Goal: Task Accomplishment & Management: Use online tool/utility

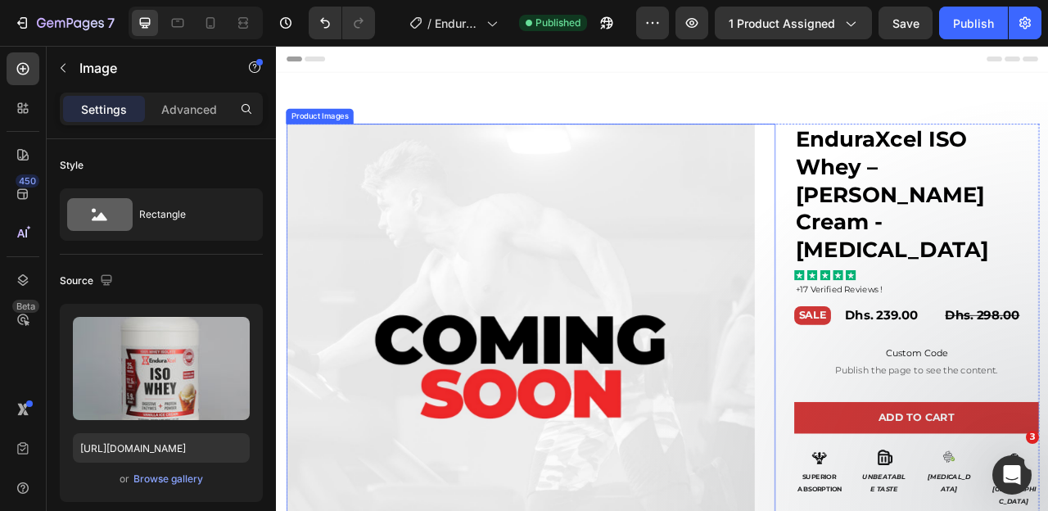
click at [541, 334] on img at bounding box center [586, 443] width 596 height 596
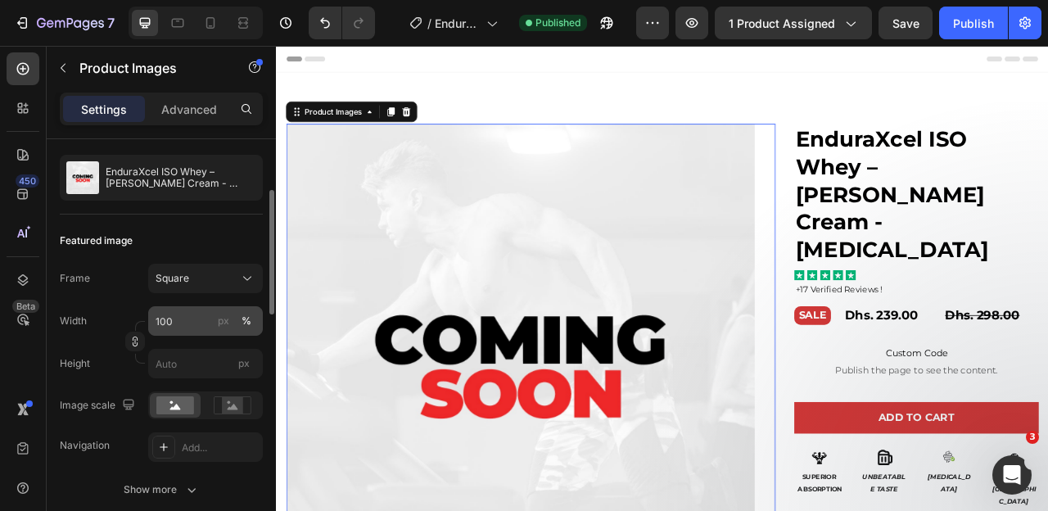
scroll to position [152, 0]
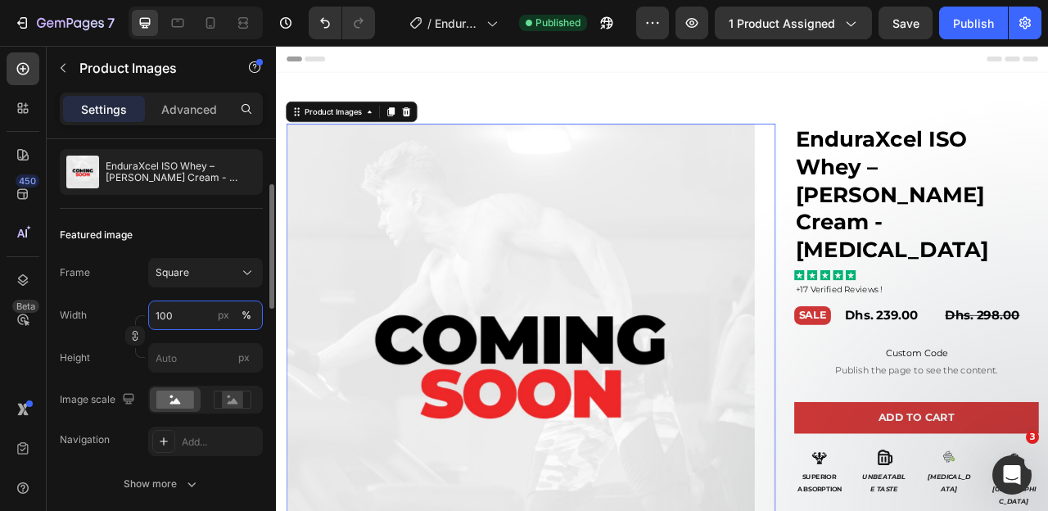
click at [157, 320] on input "100" at bounding box center [205, 315] width 115 height 29
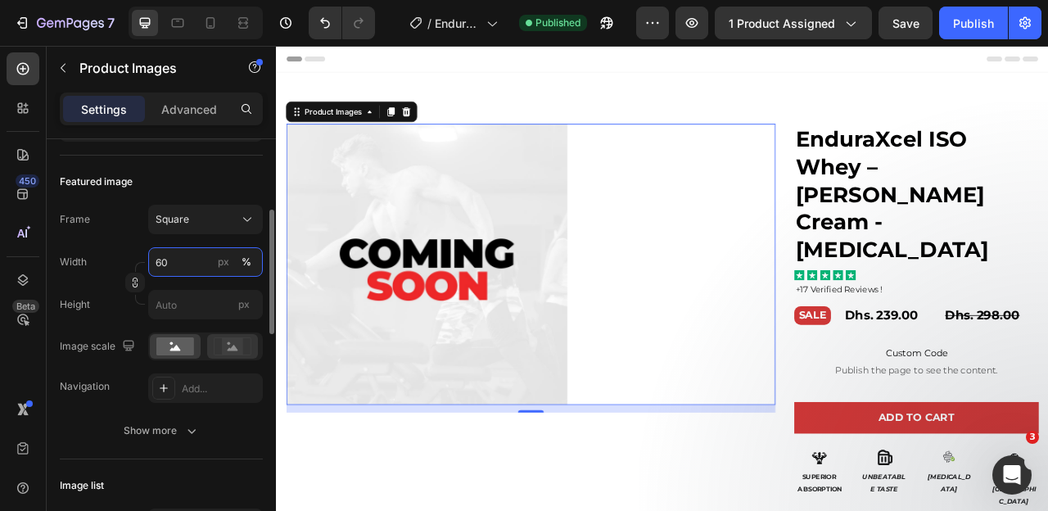
scroll to position [212, 0]
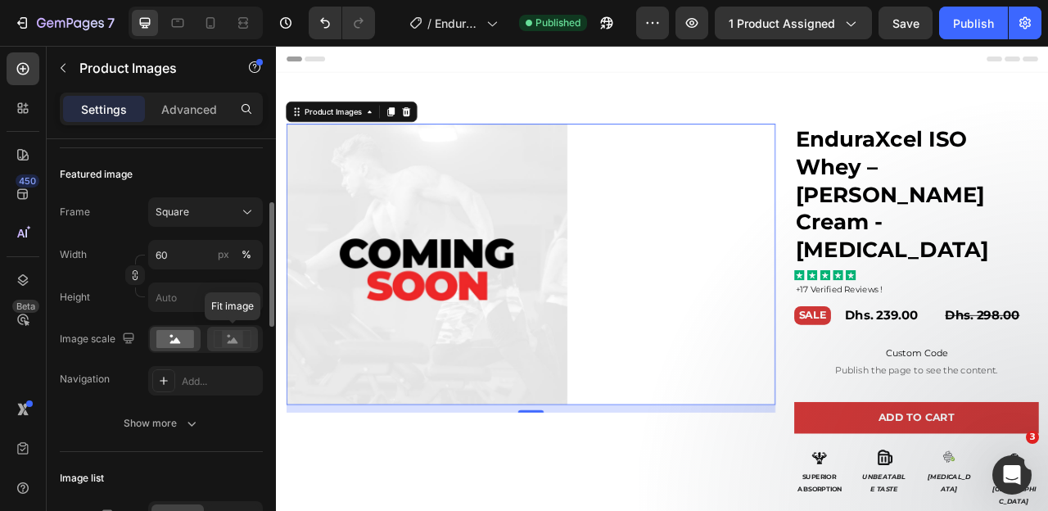
click at [223, 339] on rect at bounding box center [232, 339] width 21 height 16
click at [180, 339] on rect at bounding box center [175, 339] width 38 height 18
click at [219, 346] on icon at bounding box center [233, 339] width 38 height 18
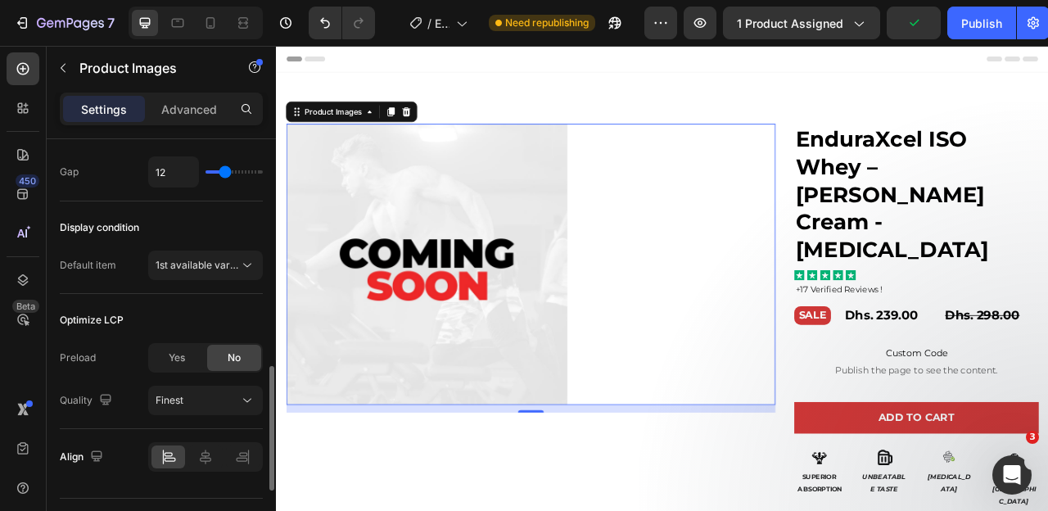
scroll to position [987, 0]
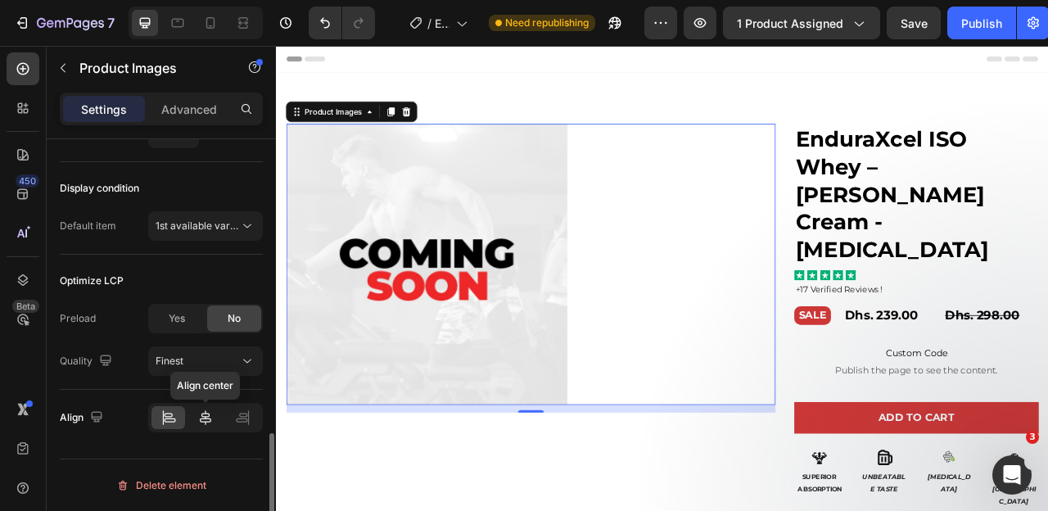
click at [204, 416] on icon at bounding box center [205, 418] width 16 height 16
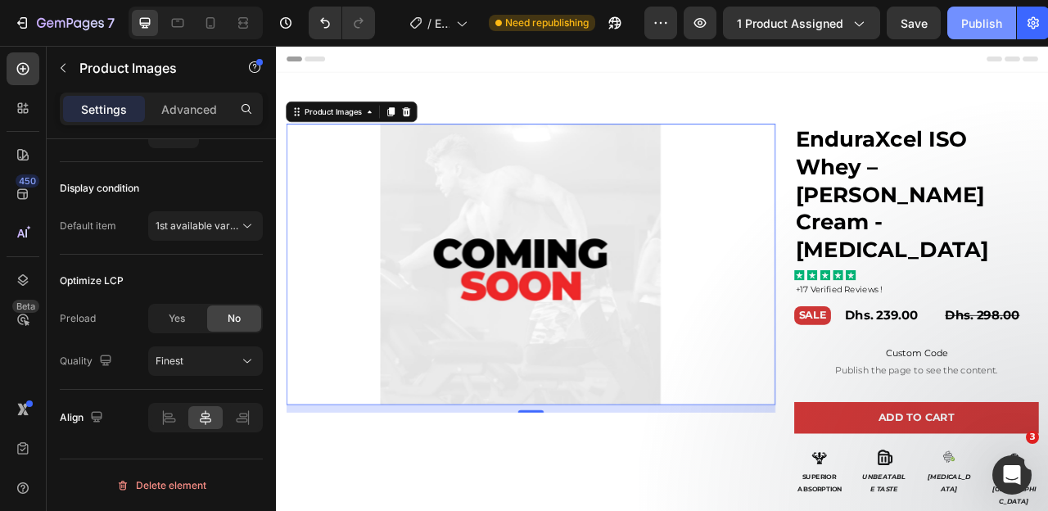
click at [985, 29] on div "Publish" at bounding box center [982, 23] width 41 height 17
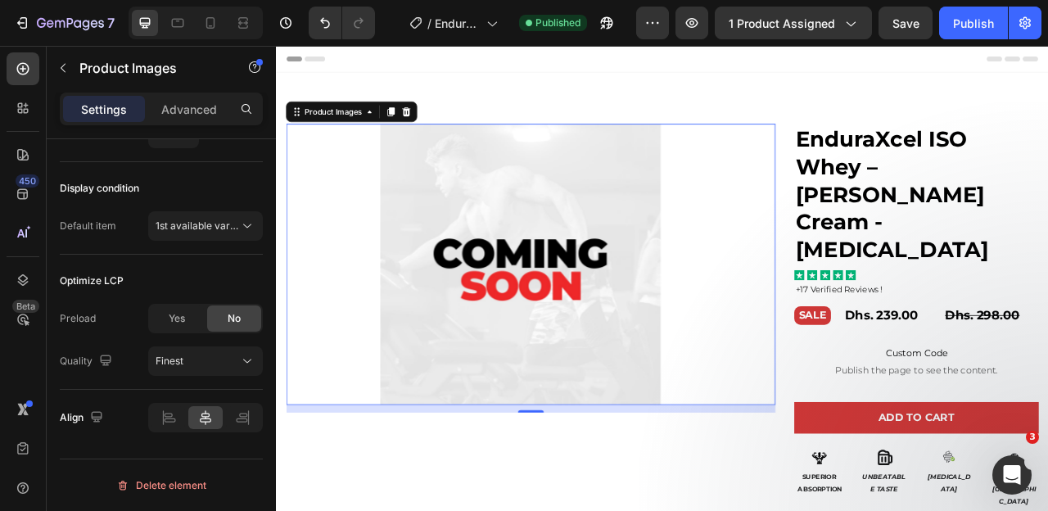
click at [454, 322] on img at bounding box center [587, 324] width 358 height 358
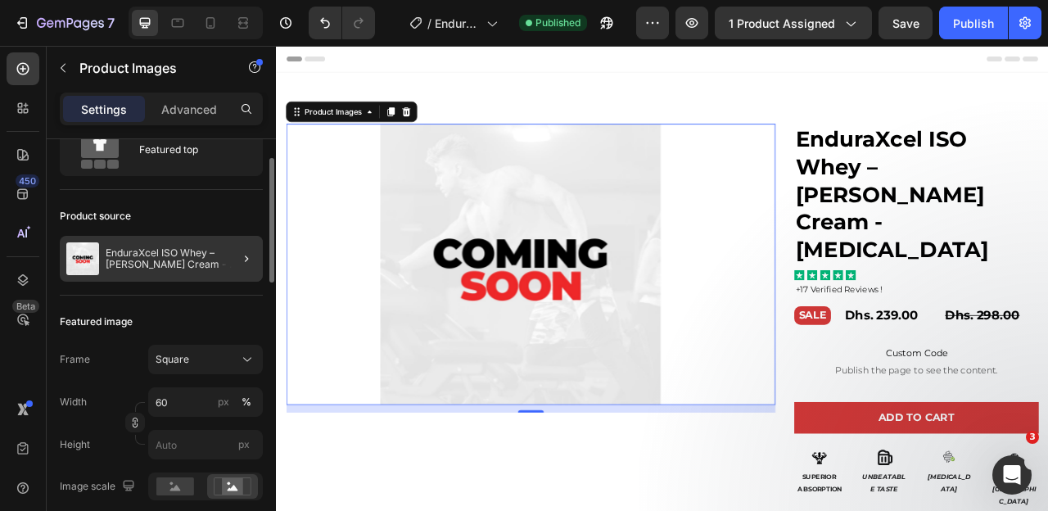
scroll to position [105, 0]
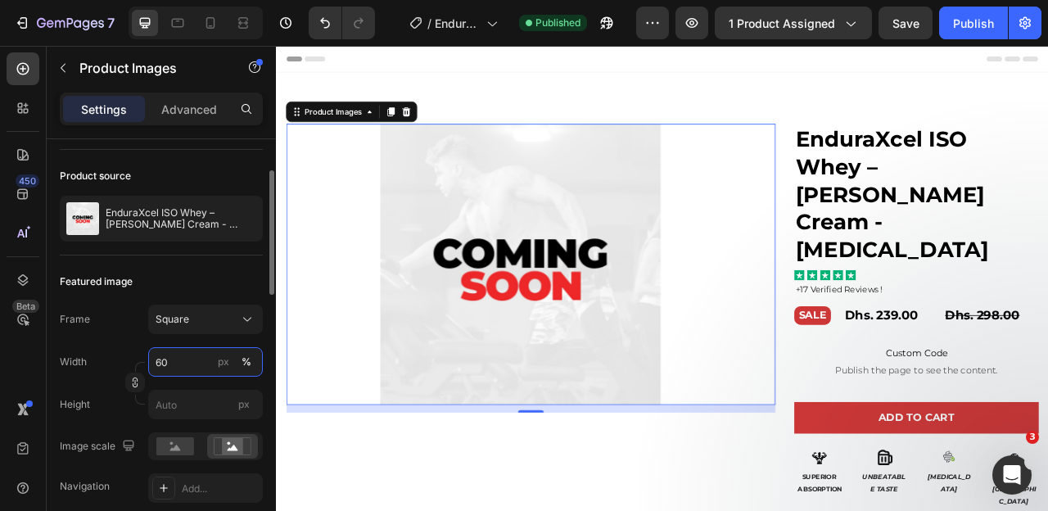
click at [156, 365] on input "60" at bounding box center [205, 361] width 115 height 29
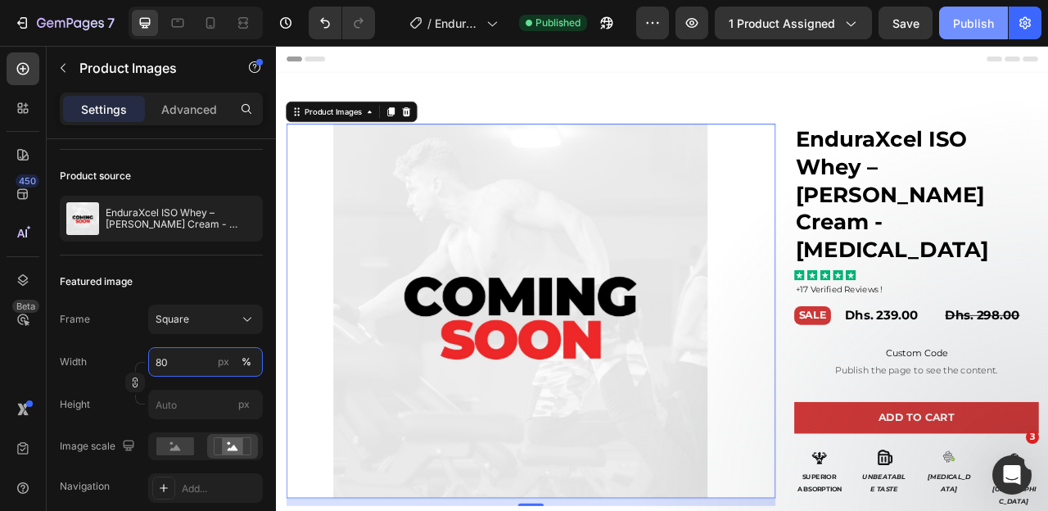
type input "80"
click at [965, 22] on div "Publish" at bounding box center [973, 23] width 41 height 17
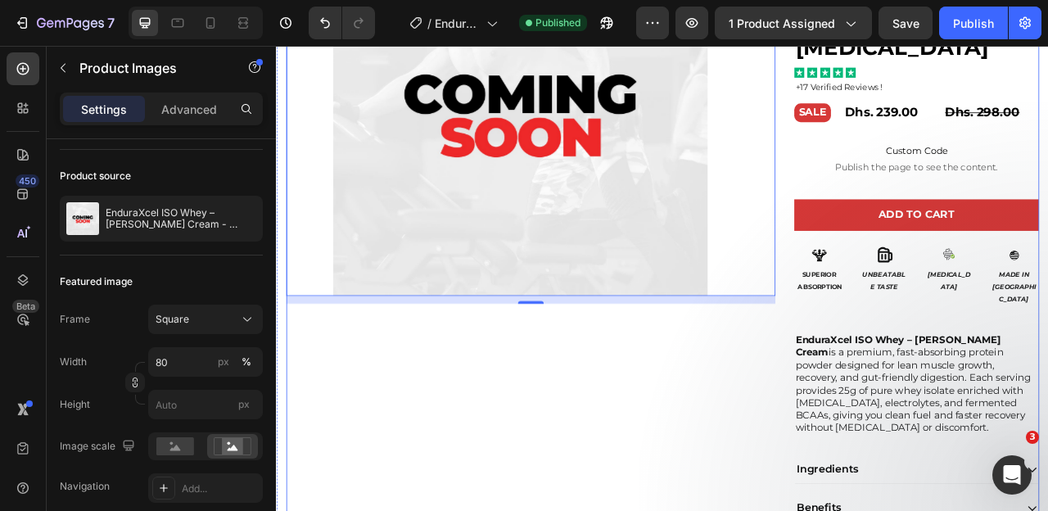
scroll to position [254, 0]
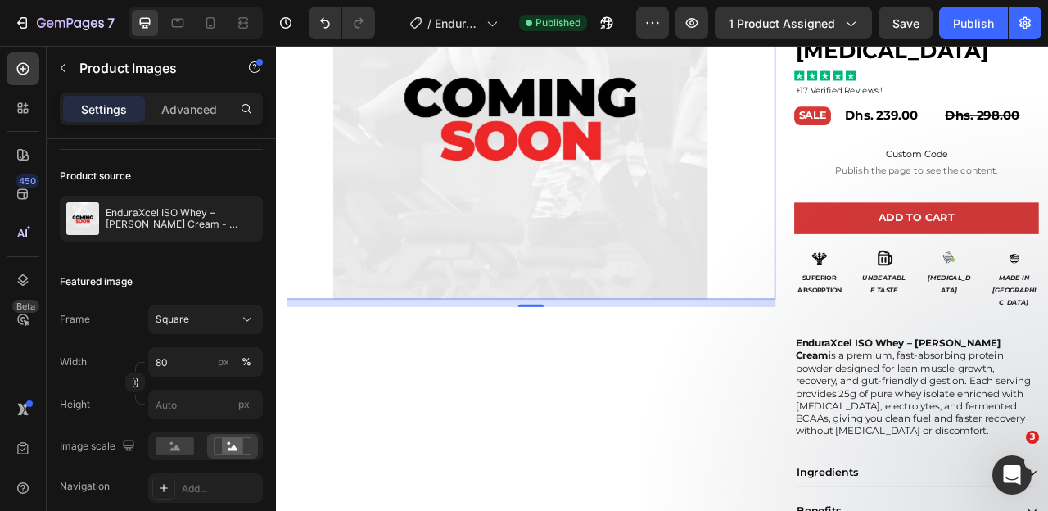
click at [510, 293] on img at bounding box center [586, 129] width 477 height 477
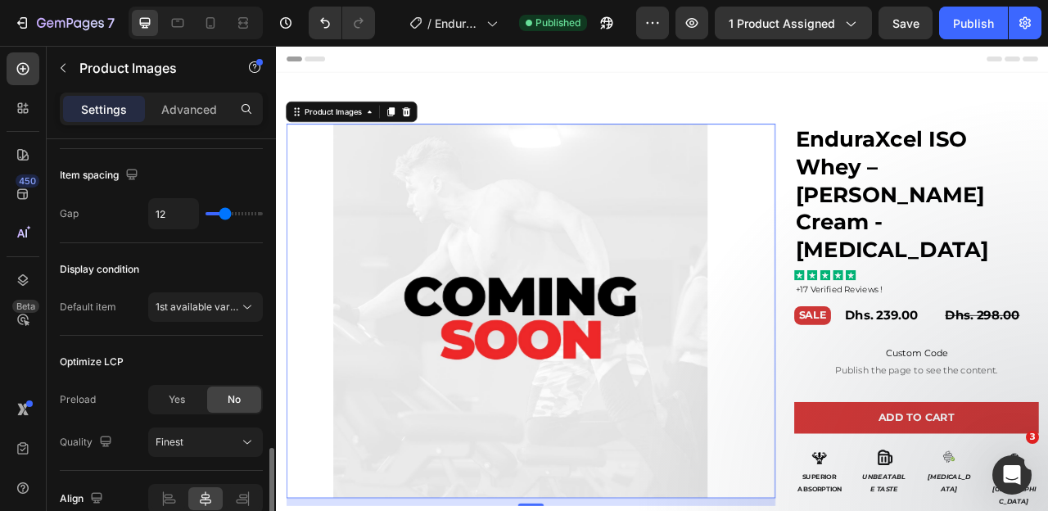
scroll to position [987, 0]
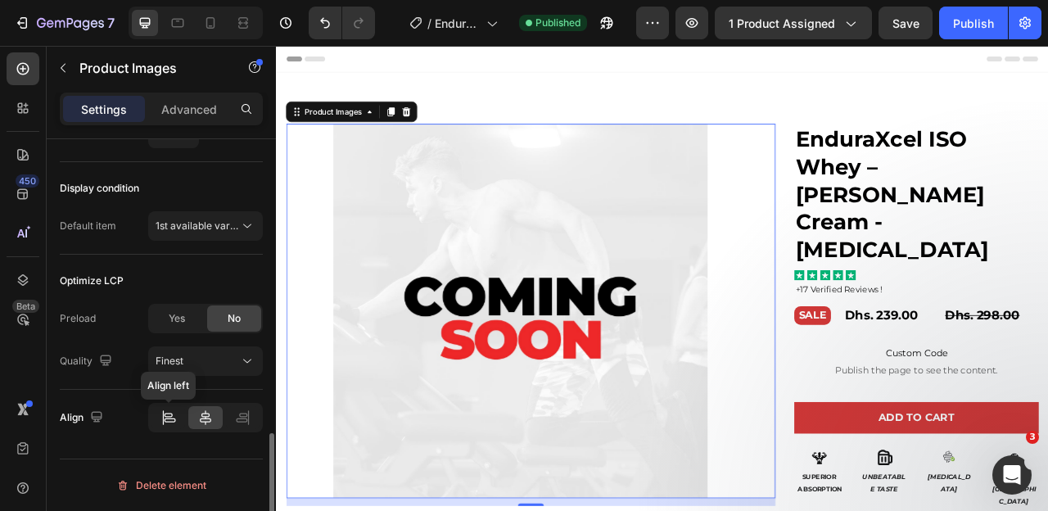
click at [166, 419] on icon at bounding box center [169, 421] width 11 height 4
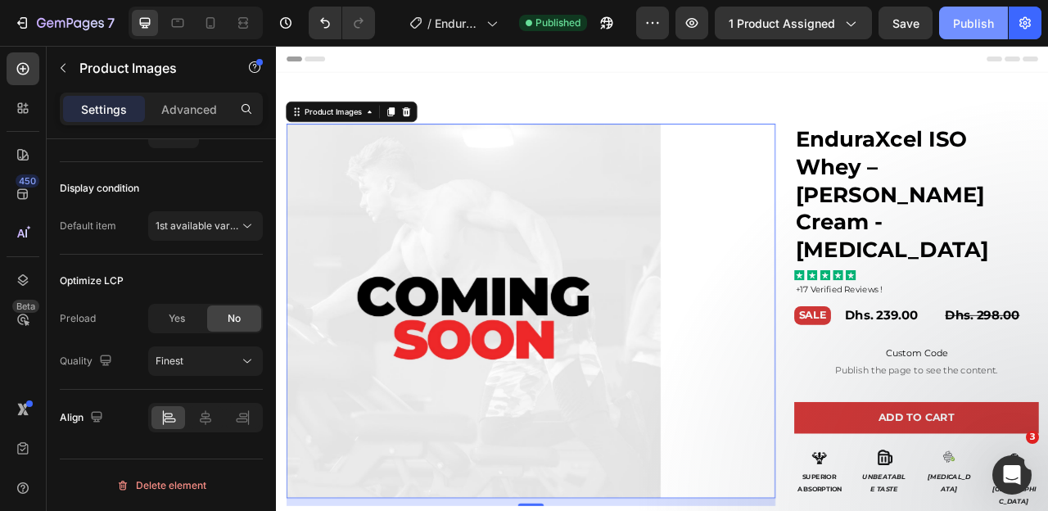
click at [964, 28] on div "Publish" at bounding box center [973, 23] width 41 height 17
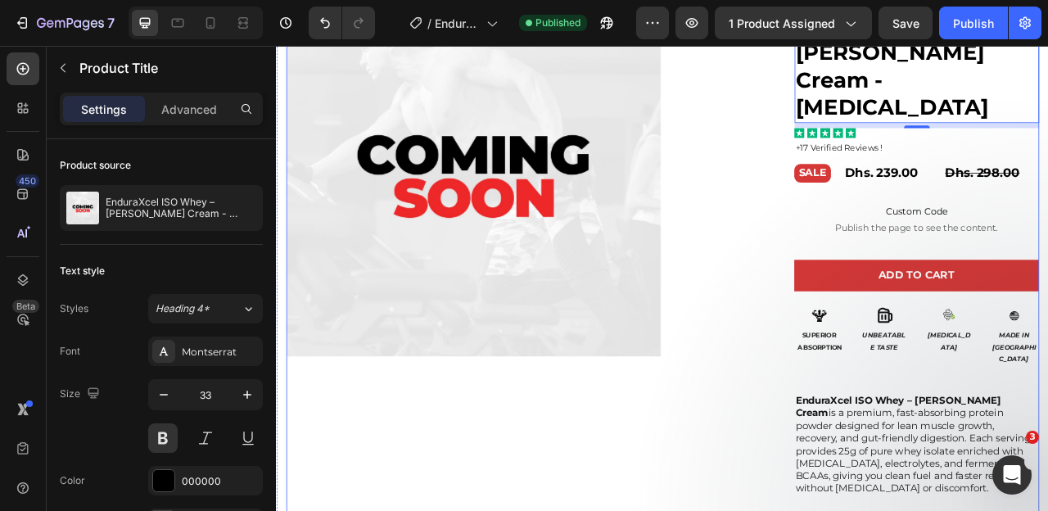
scroll to position [197, 0]
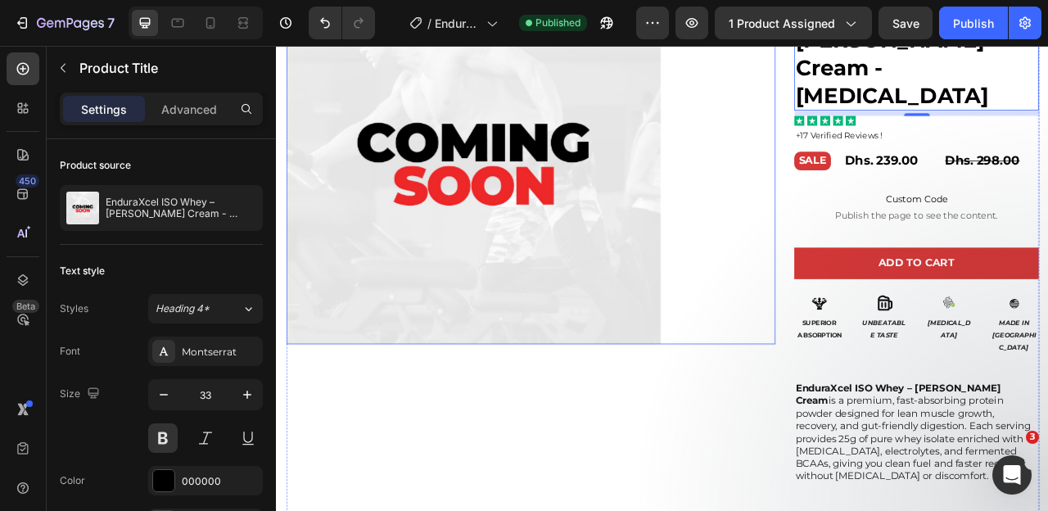
click at [620, 235] on img at bounding box center [526, 186] width 477 height 477
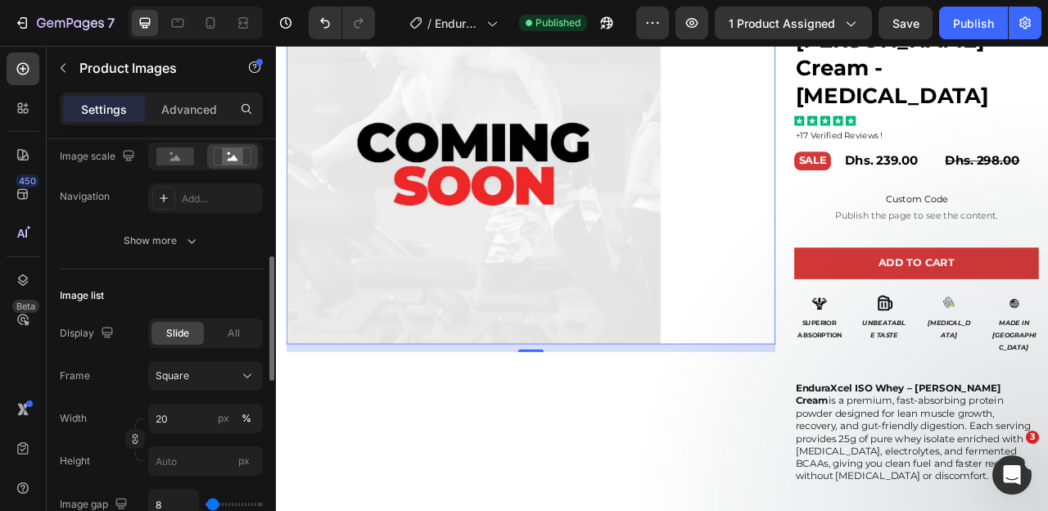
scroll to position [364, 0]
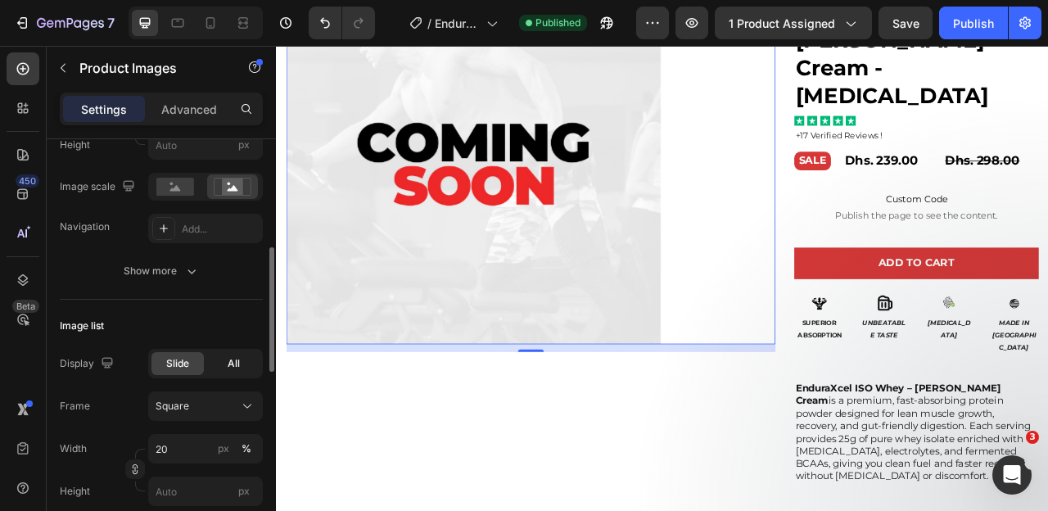
click at [233, 371] on div "All" at bounding box center [233, 363] width 52 height 23
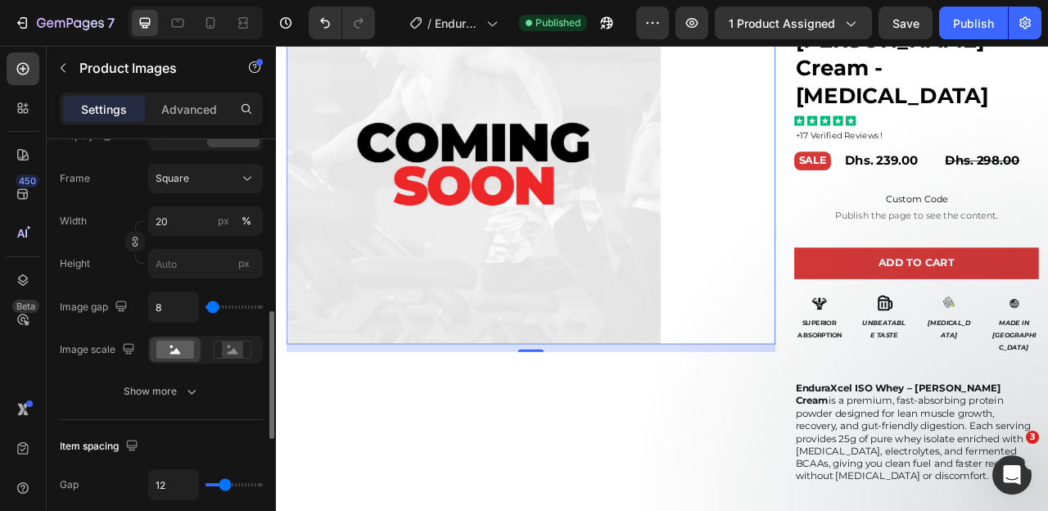
scroll to position [600, 0]
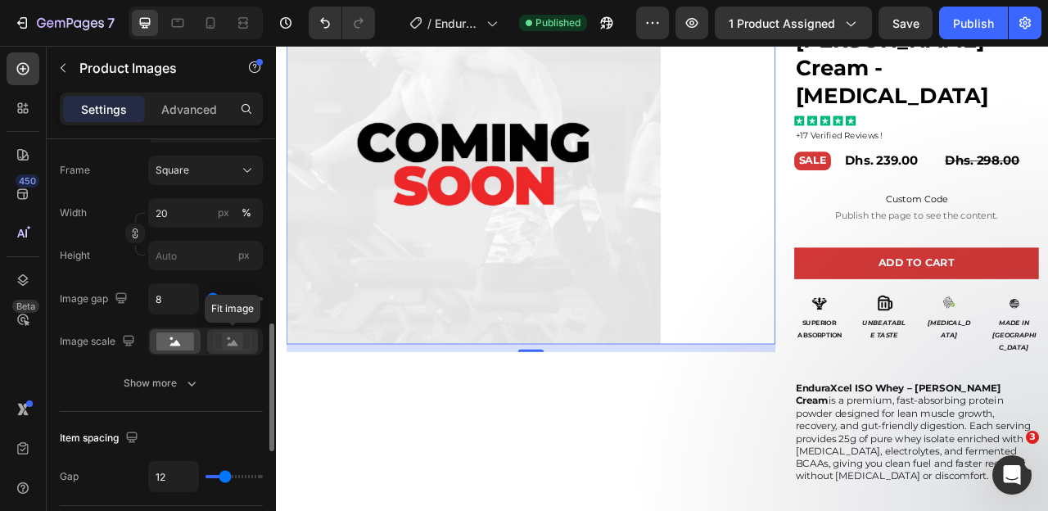
click at [227, 337] on rect at bounding box center [232, 341] width 21 height 16
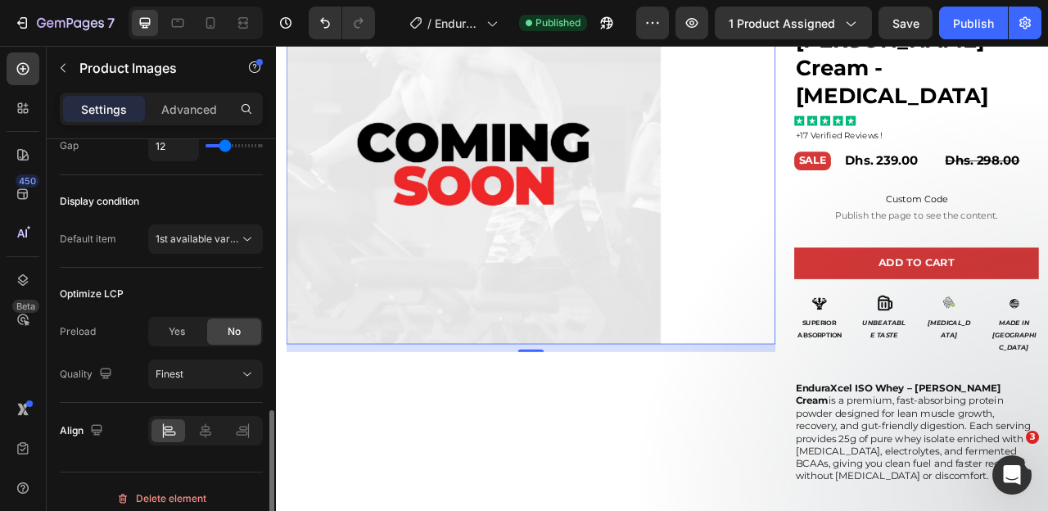
scroll to position [944, 0]
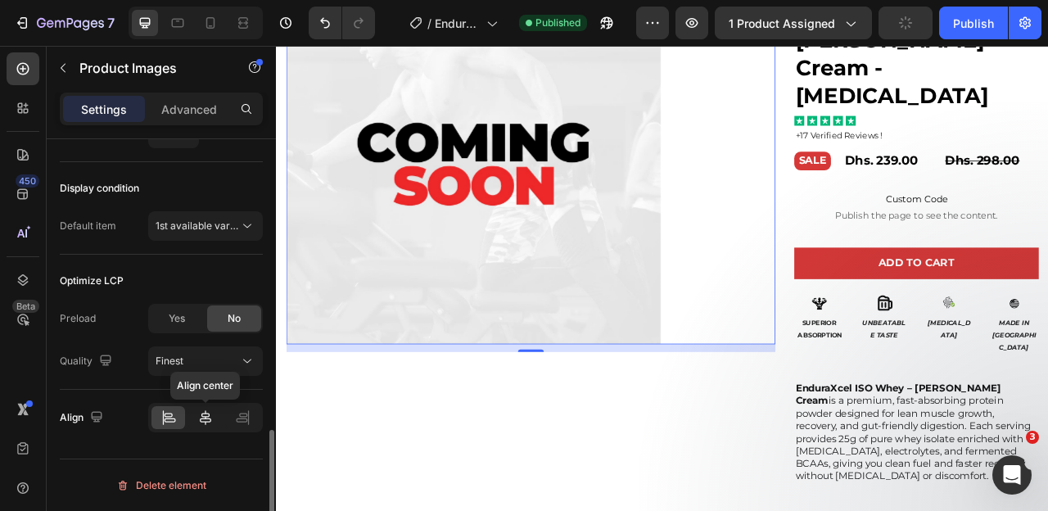
click at [206, 421] on icon at bounding box center [205, 418] width 16 height 16
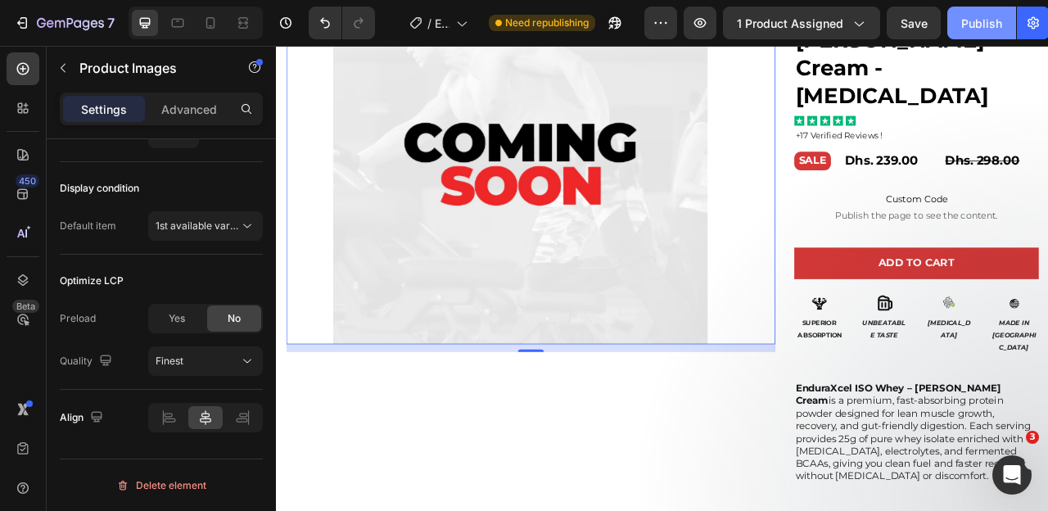
click at [976, 27] on div "Publish" at bounding box center [982, 23] width 41 height 17
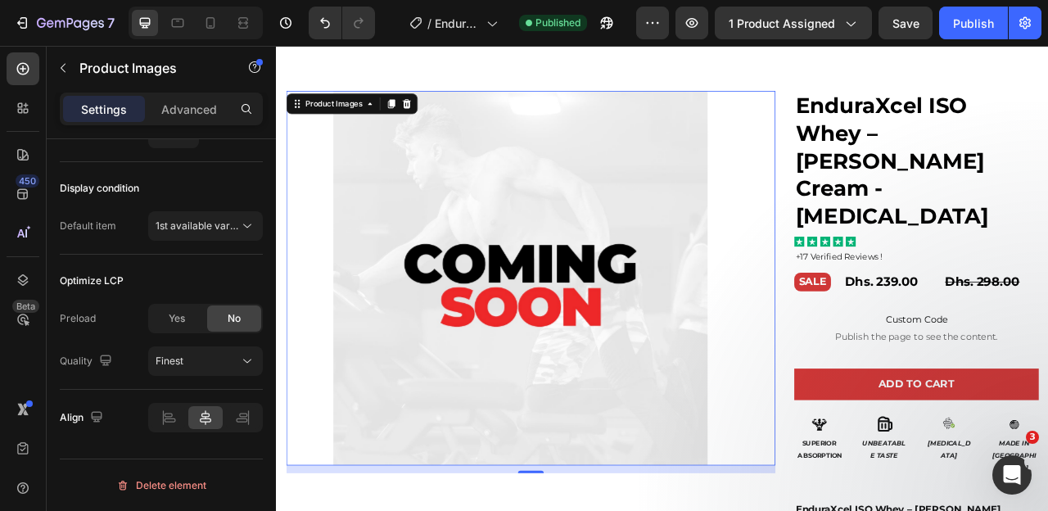
scroll to position [55, 0]
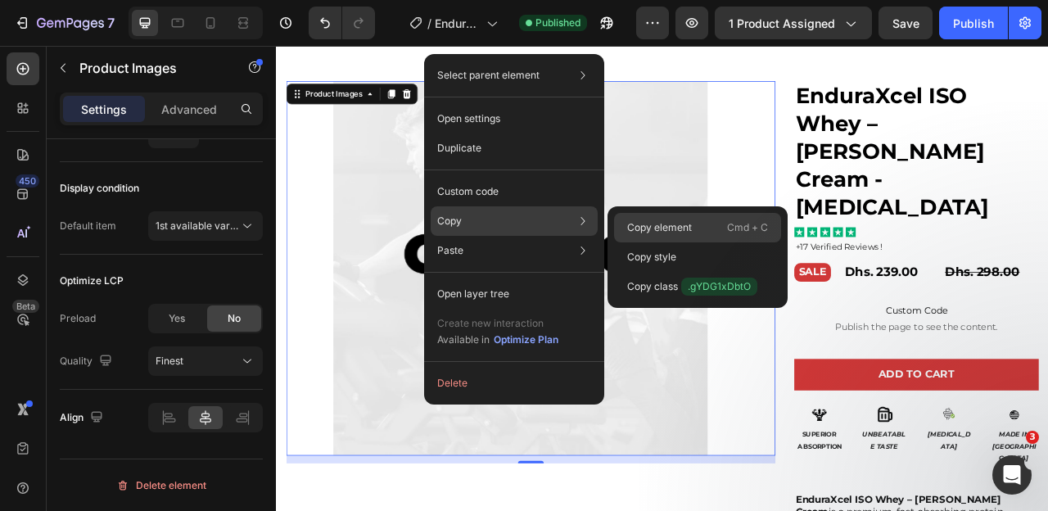
click at [640, 224] on p "Copy element" at bounding box center [659, 227] width 65 height 15
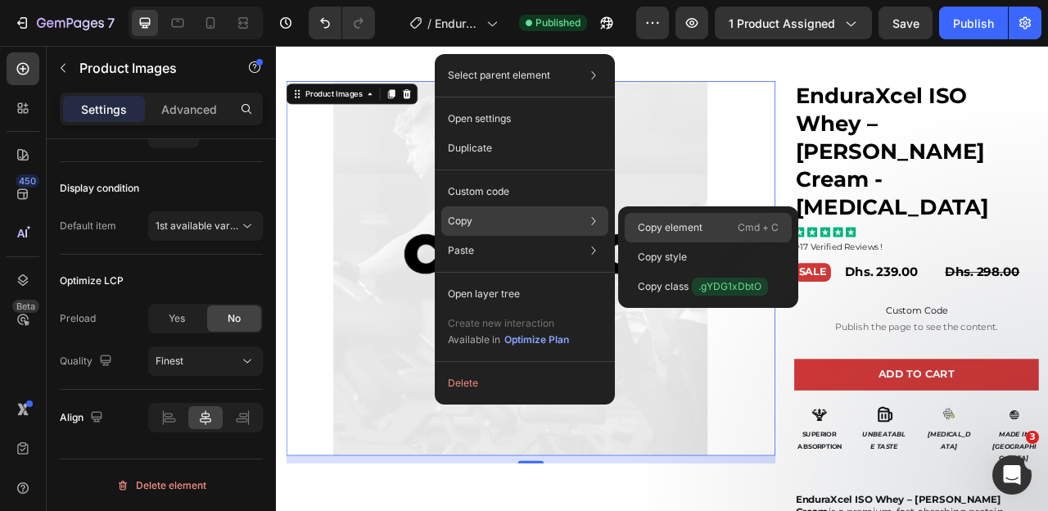
click at [636, 242] on div "Copy element Cmd + C" at bounding box center [708, 256] width 167 height 29
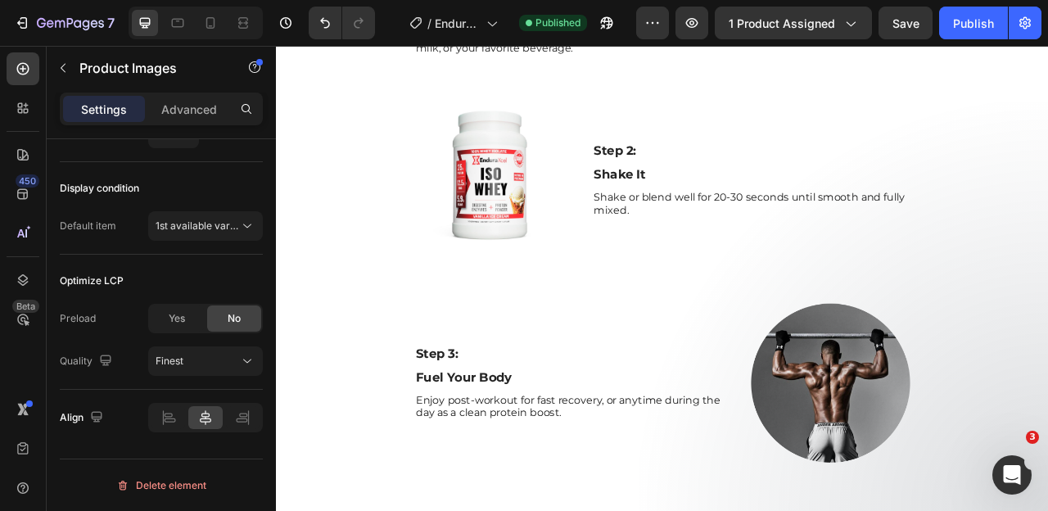
scroll to position [1275, 0]
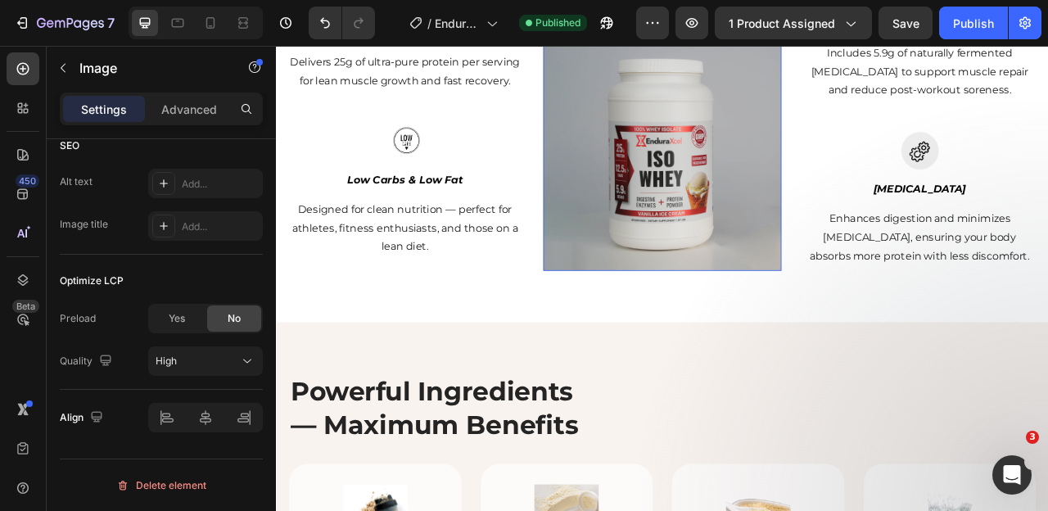
scroll to position [0, 0]
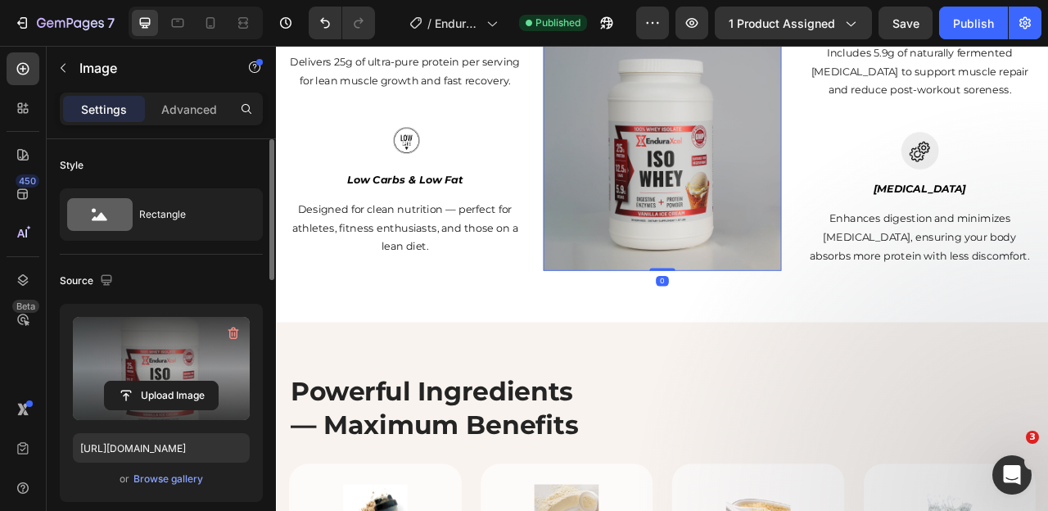
click at [137, 333] on label at bounding box center [161, 368] width 177 height 103
click at [137, 382] on input "file" at bounding box center [161, 396] width 113 height 28
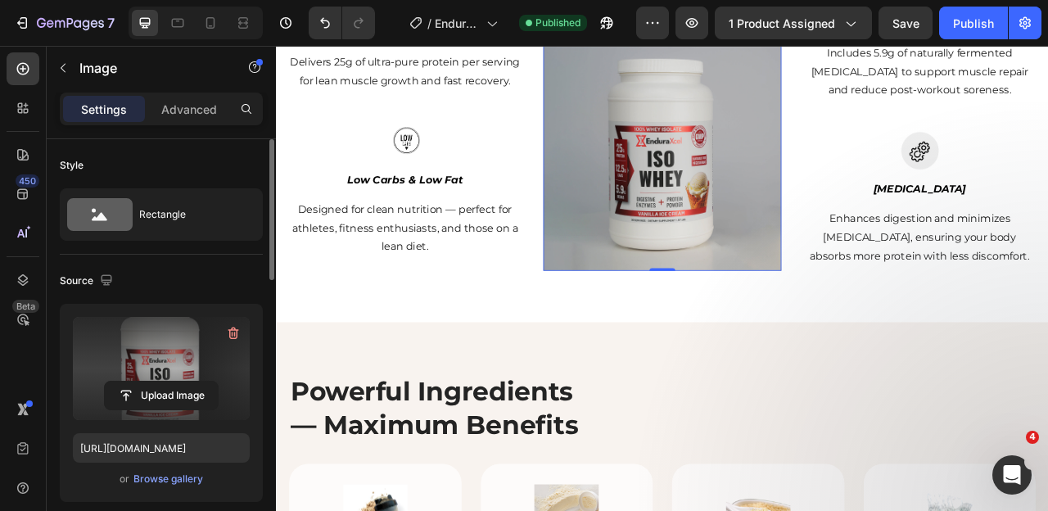
type input "https://cdn.shopify.com/s/files/1/0643/0470/9705/files/gempages_548118457799934…"
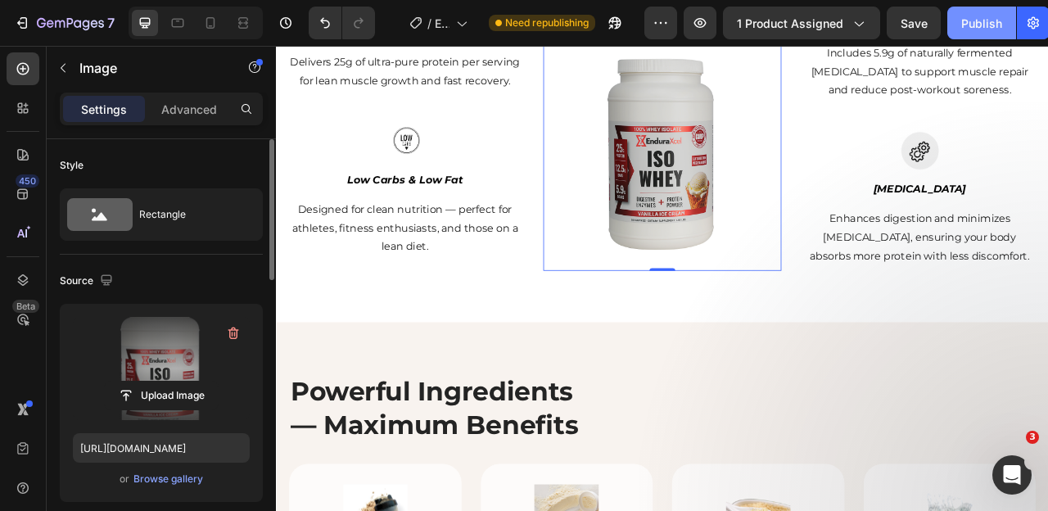
click at [967, 28] on div "Publish" at bounding box center [982, 23] width 41 height 17
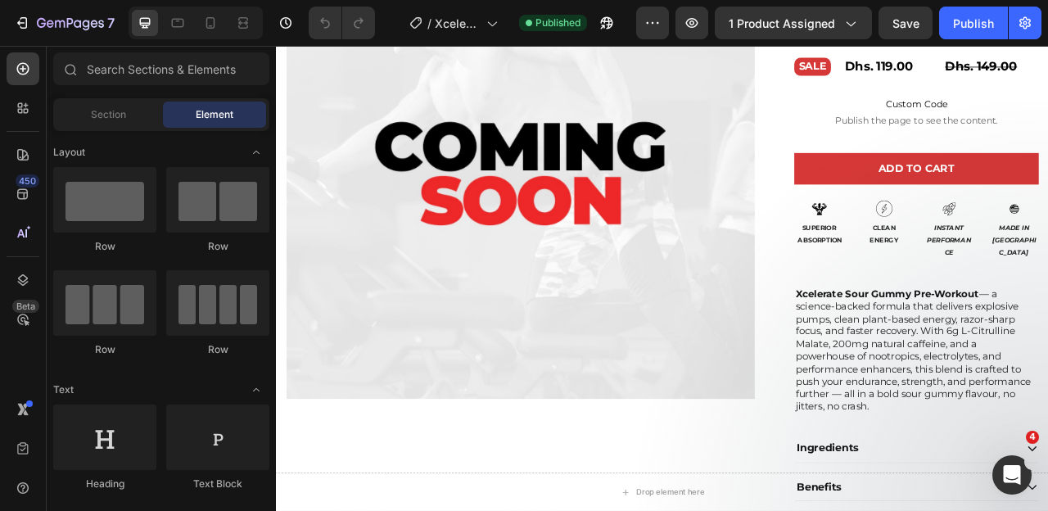
scroll to position [242, 0]
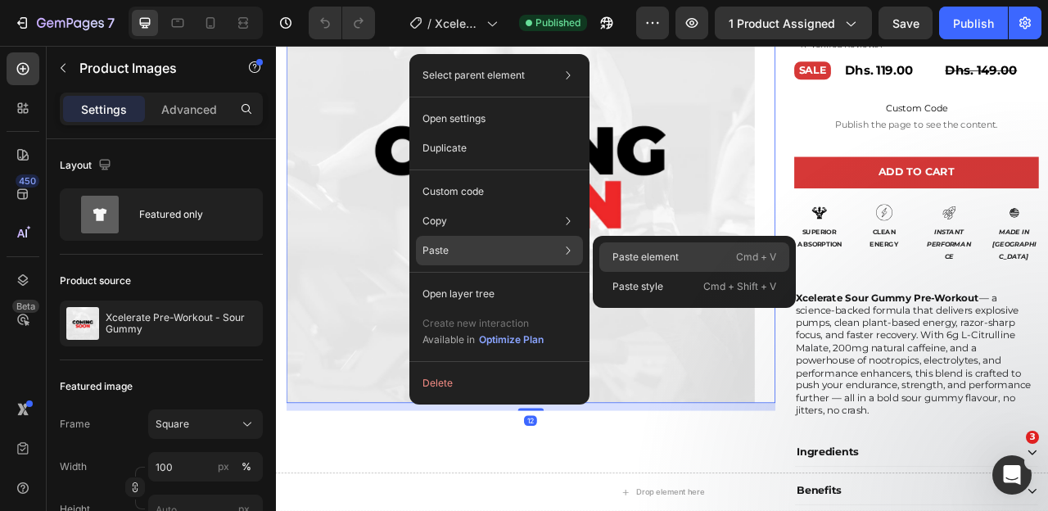
click at [611, 272] on div "Paste element Cmd + V" at bounding box center [695, 286] width 190 height 29
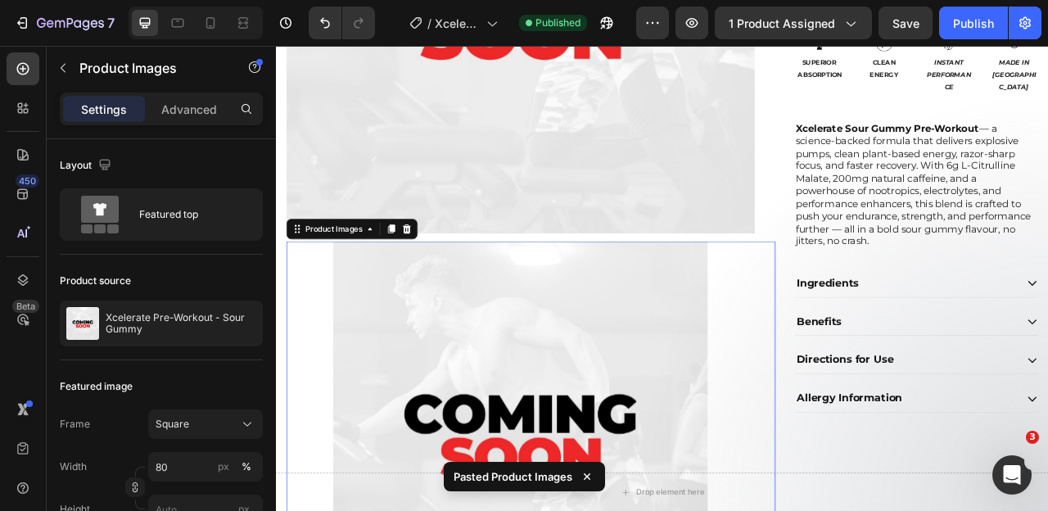
scroll to position [435, 0]
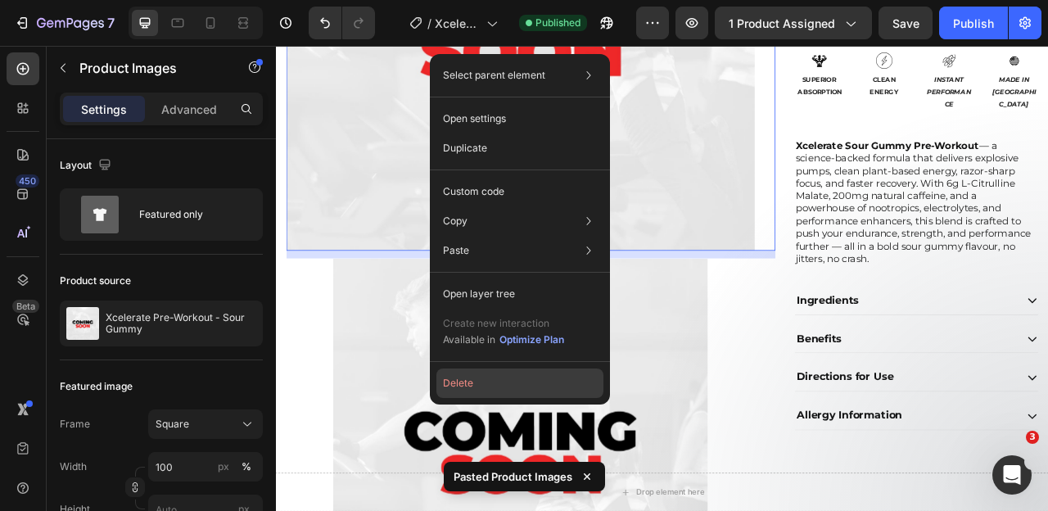
click at [509, 381] on button "Delete" at bounding box center [520, 383] width 167 height 29
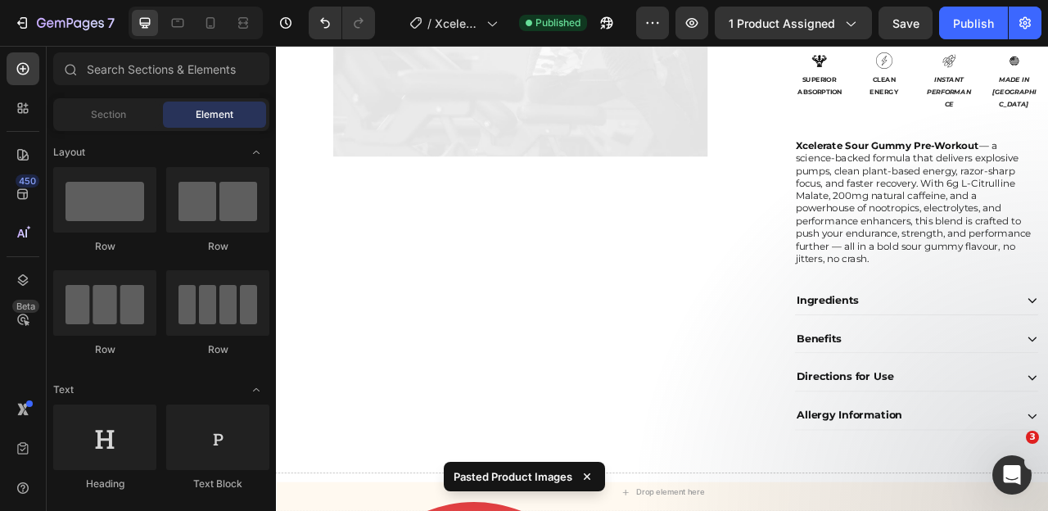
scroll to position [0, 0]
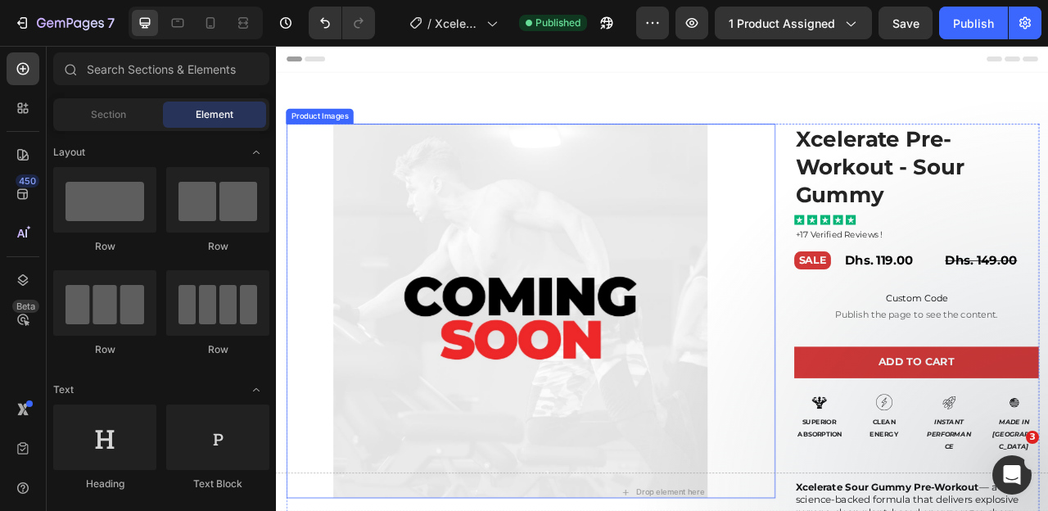
click at [553, 322] on img at bounding box center [586, 383] width 477 height 477
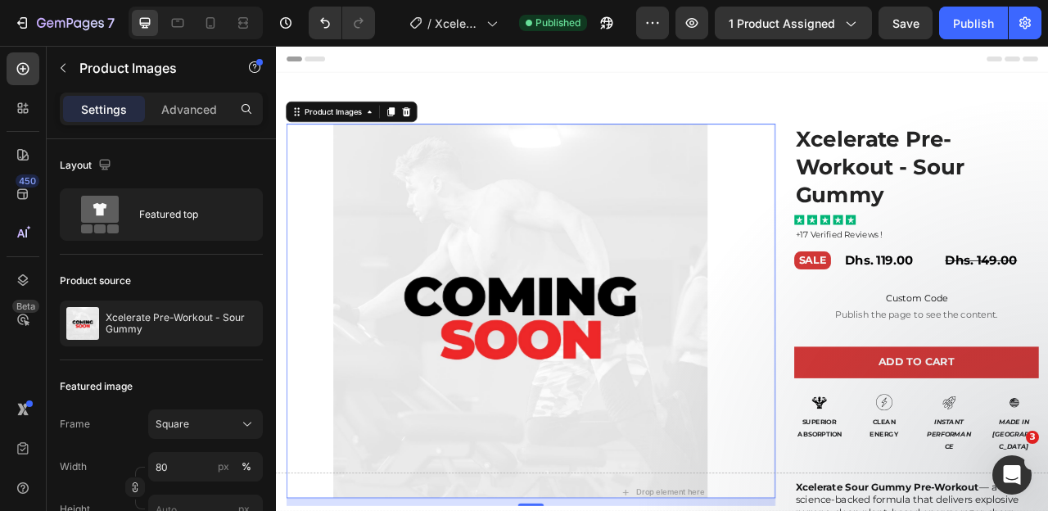
scroll to position [109, 0]
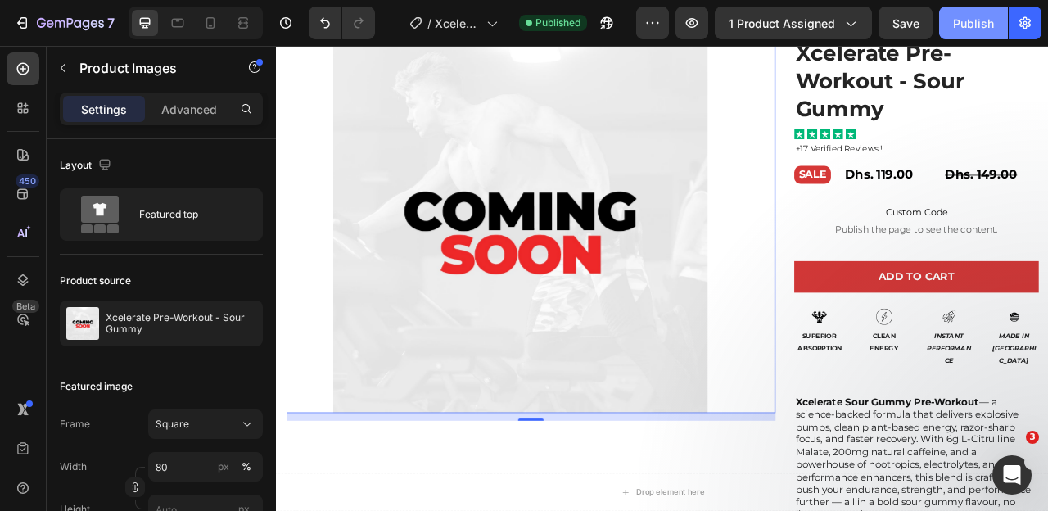
click at [967, 15] on div "Publish" at bounding box center [973, 23] width 41 height 17
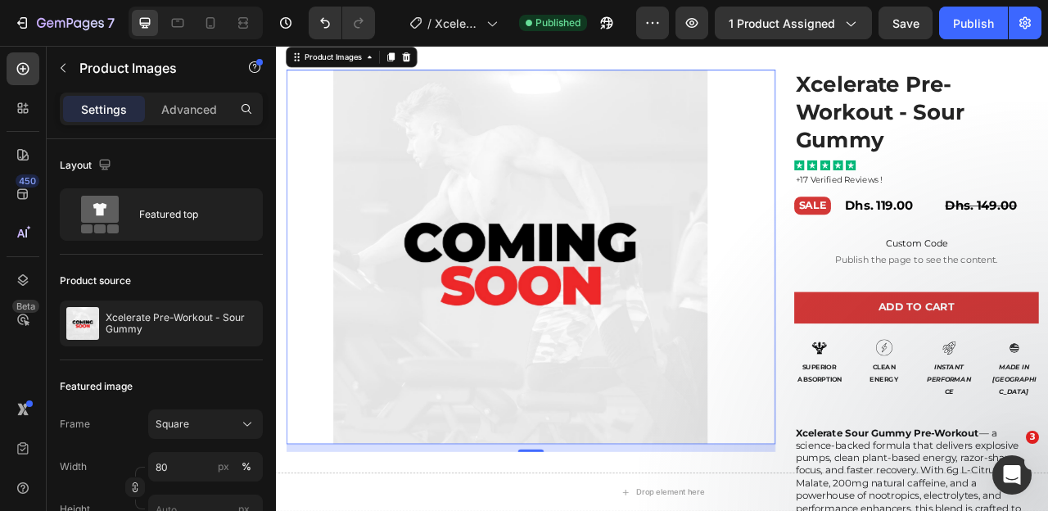
scroll to position [41, 0]
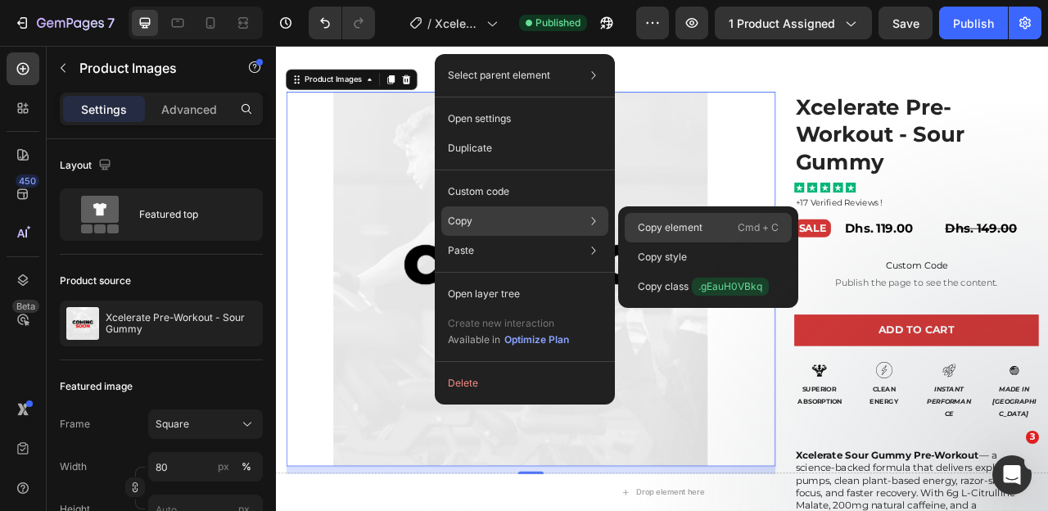
click at [662, 228] on p "Copy element" at bounding box center [670, 227] width 65 height 15
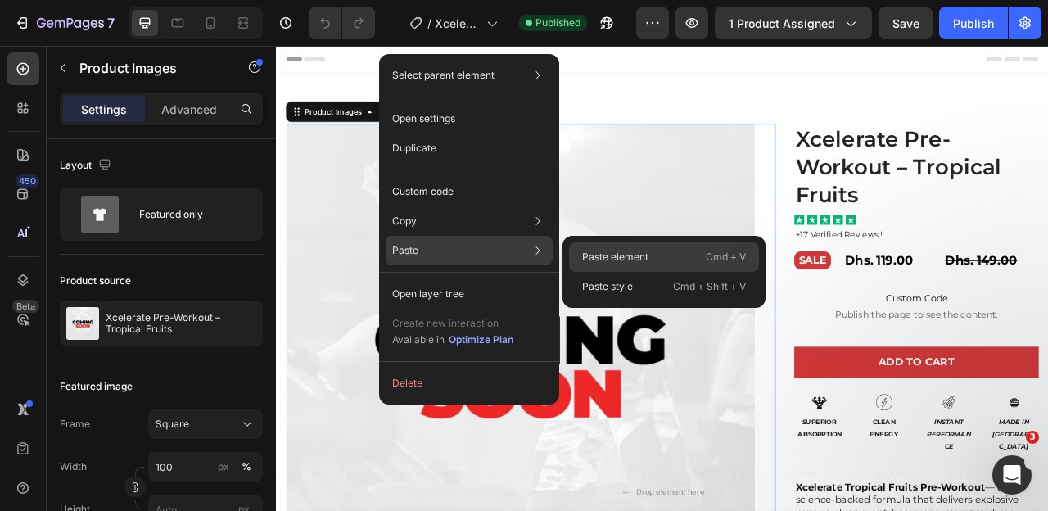
click at [588, 260] on p "Paste element" at bounding box center [615, 257] width 66 height 15
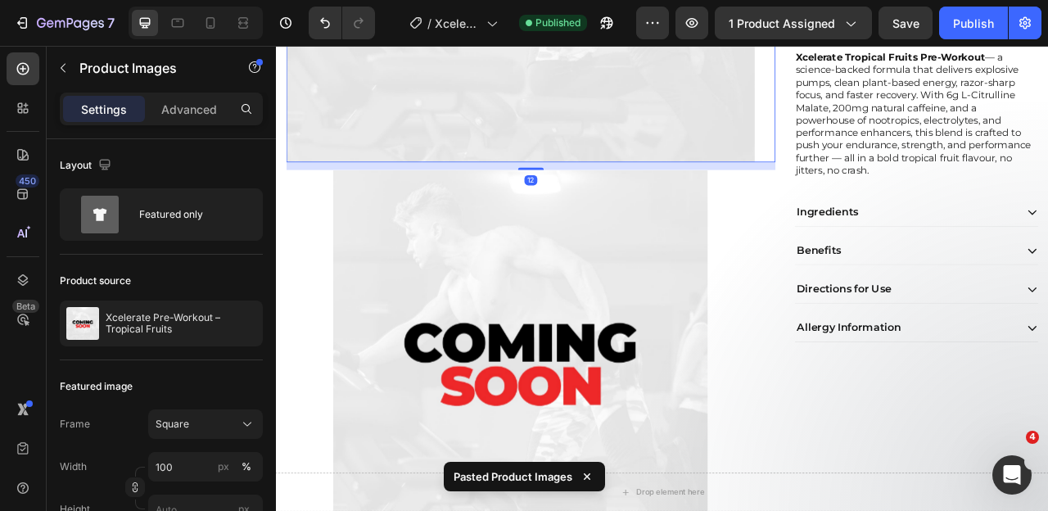
scroll to position [515, 0]
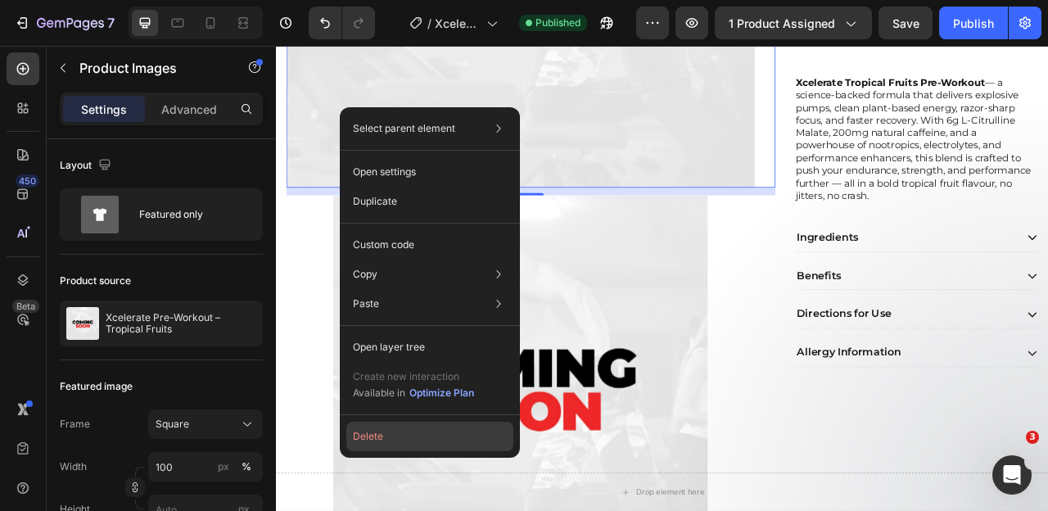
click at [430, 435] on button "Delete" at bounding box center [429, 436] width 167 height 29
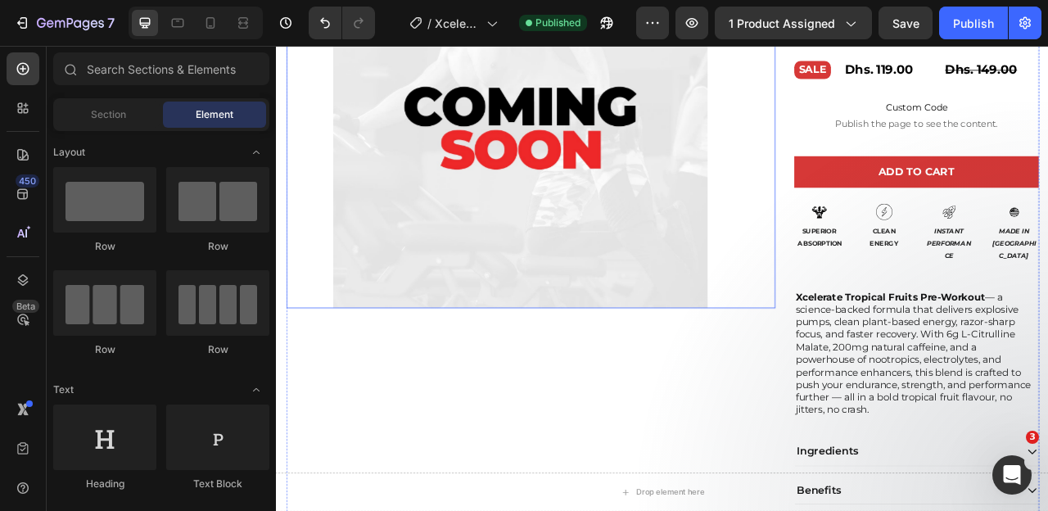
scroll to position [251, 0]
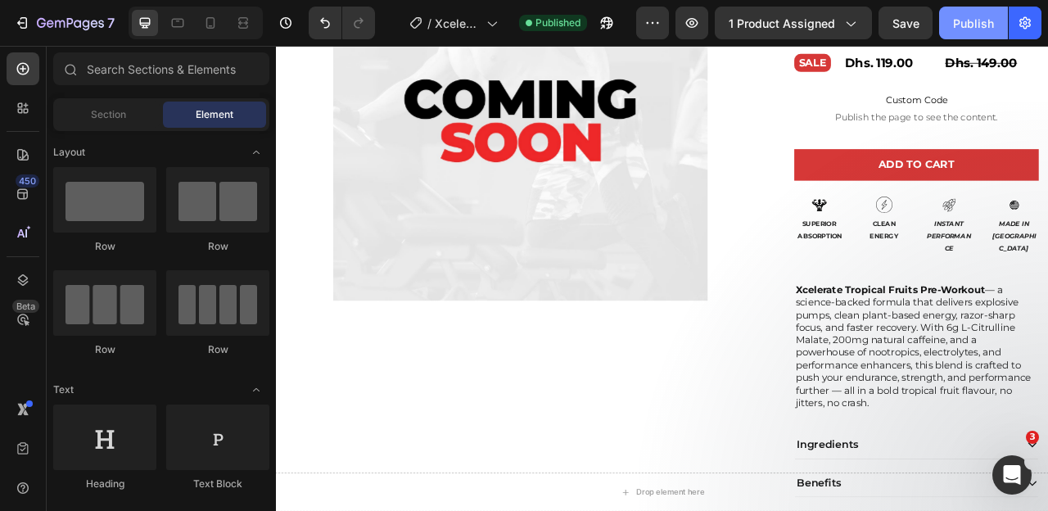
click at [962, 22] on div "Publish" at bounding box center [973, 23] width 41 height 17
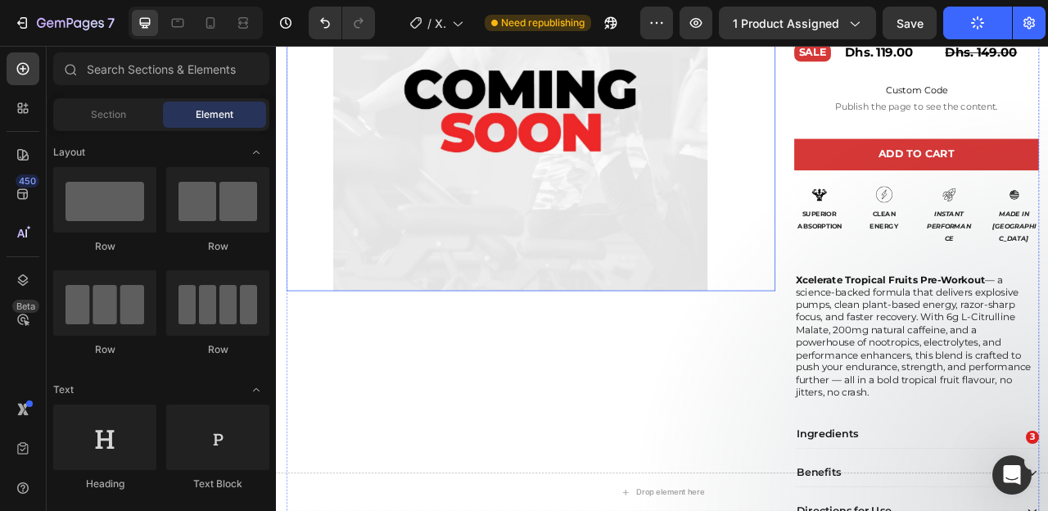
scroll to position [264, 0]
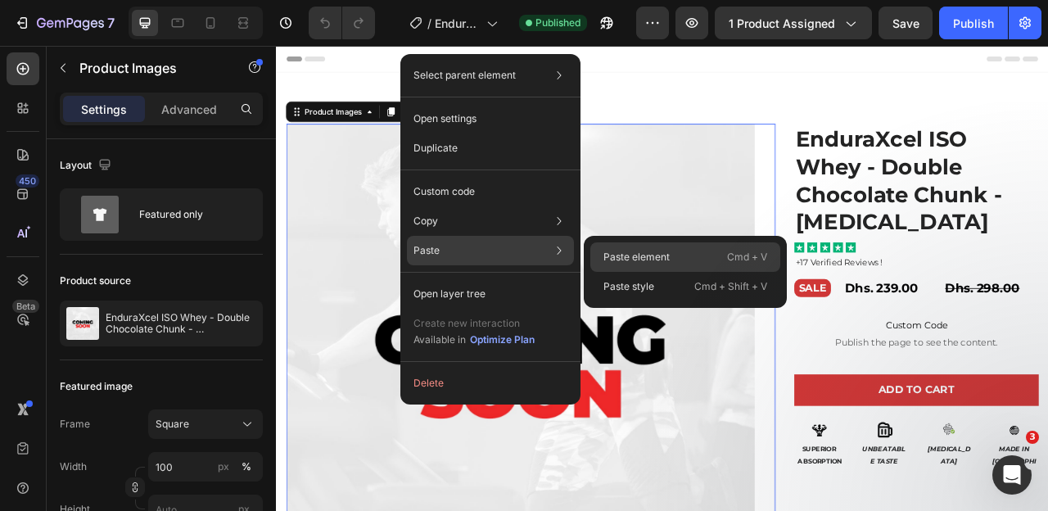
click at [600, 272] on div "Paste element Cmd + V" at bounding box center [686, 286] width 190 height 29
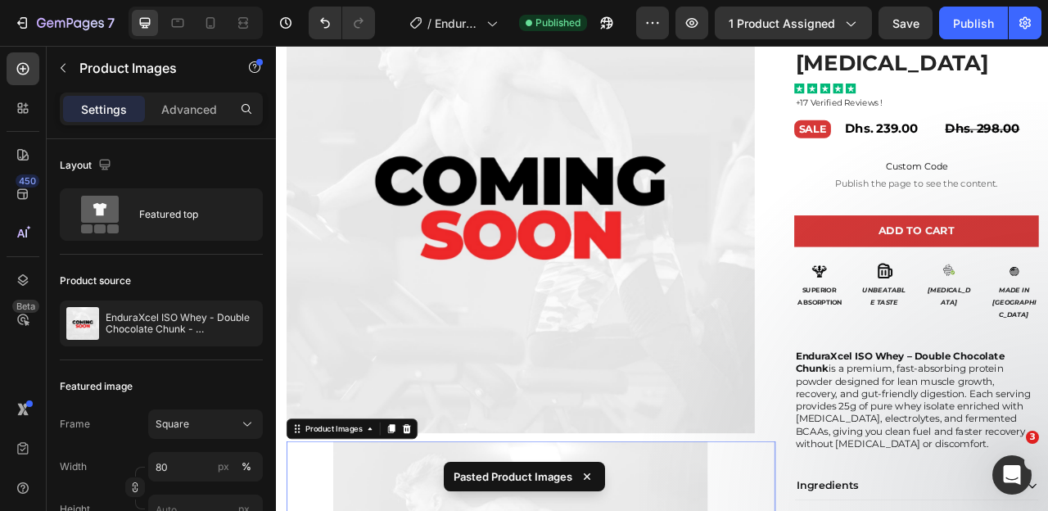
scroll to position [182, 0]
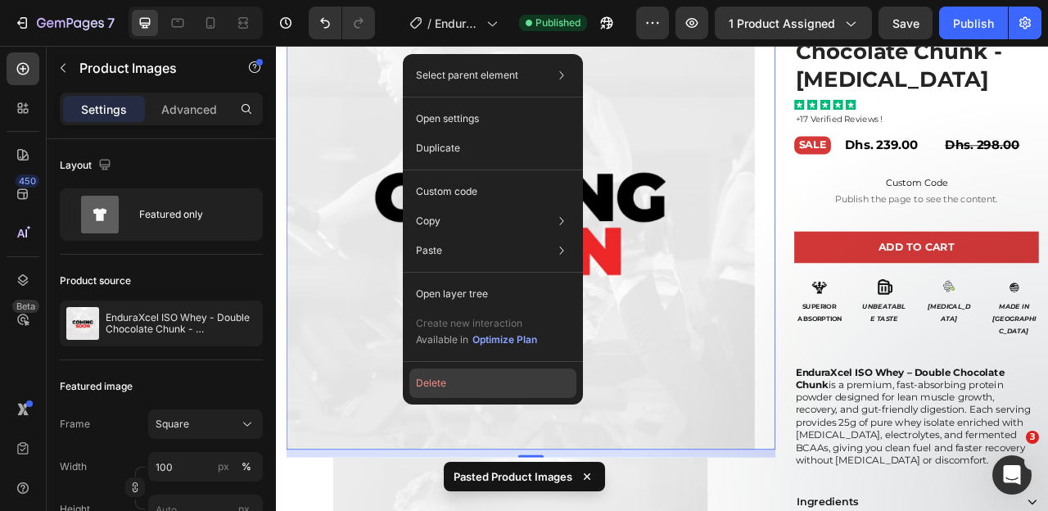
click at [482, 389] on button "Delete" at bounding box center [493, 383] width 167 height 29
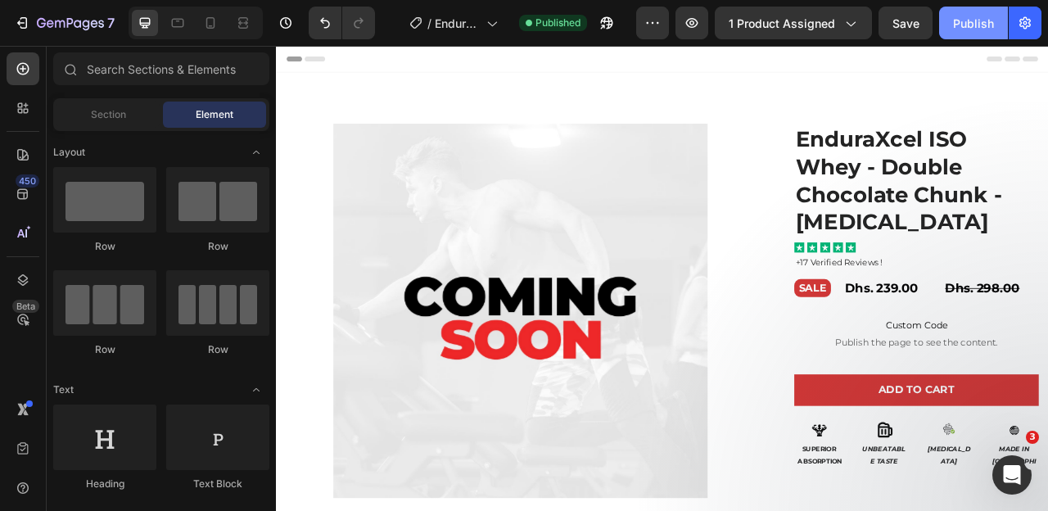
click at [977, 29] on div "Publish" at bounding box center [973, 23] width 41 height 17
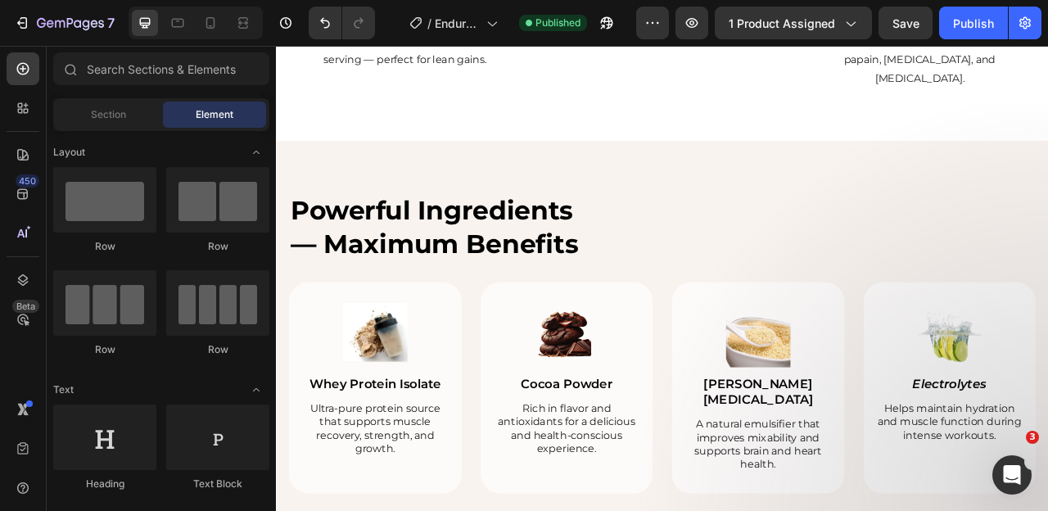
scroll to position [1891, 0]
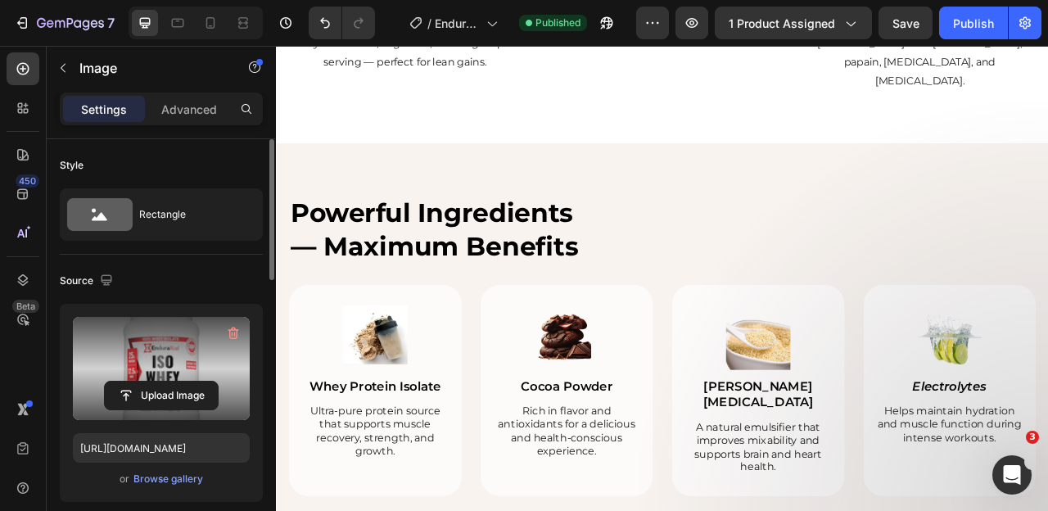
click at [166, 364] on label at bounding box center [161, 368] width 177 height 103
click at [166, 382] on input "file" at bounding box center [161, 396] width 113 height 28
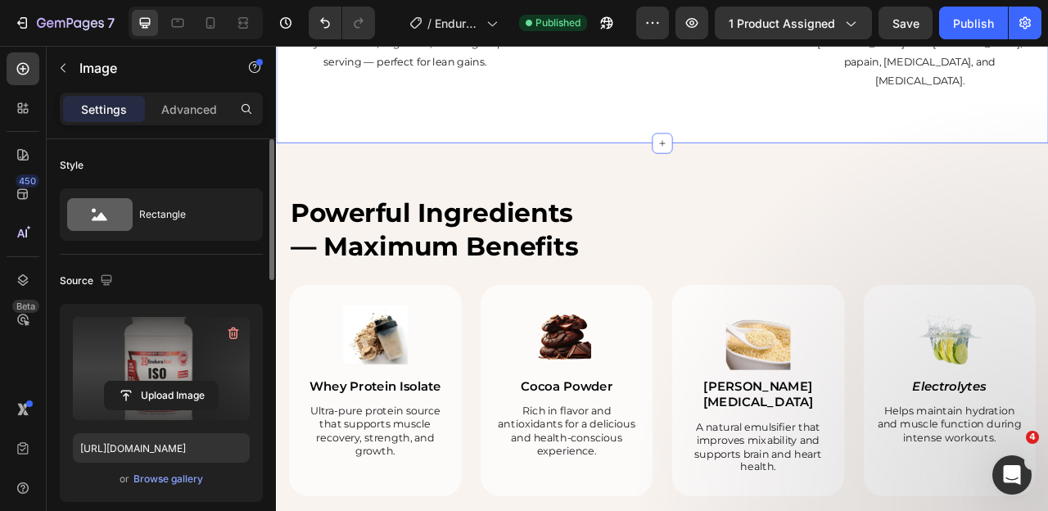
type input "https://cdn.shopify.com/s/files/1/0643/0470/9705/files/gempages_548118457799934…"
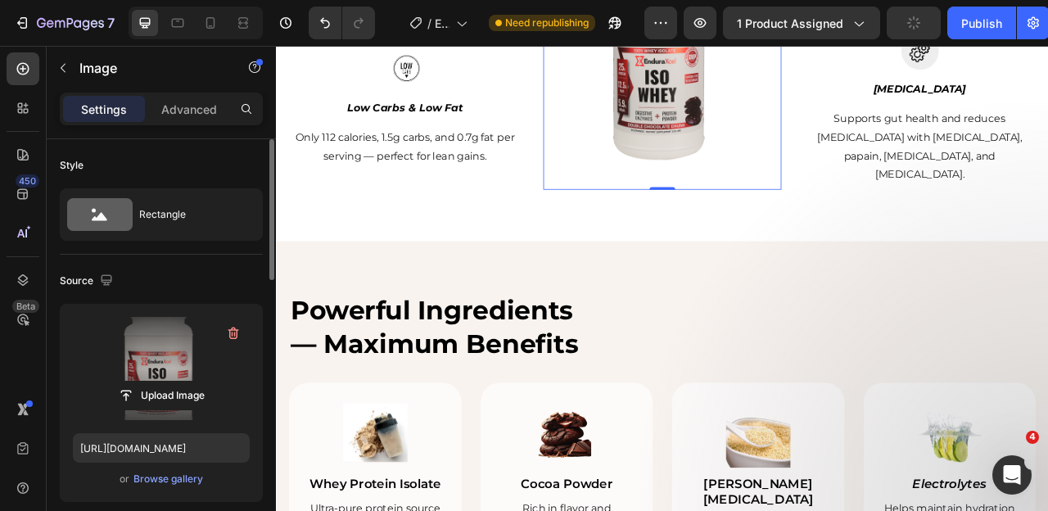
scroll to position [1836, 0]
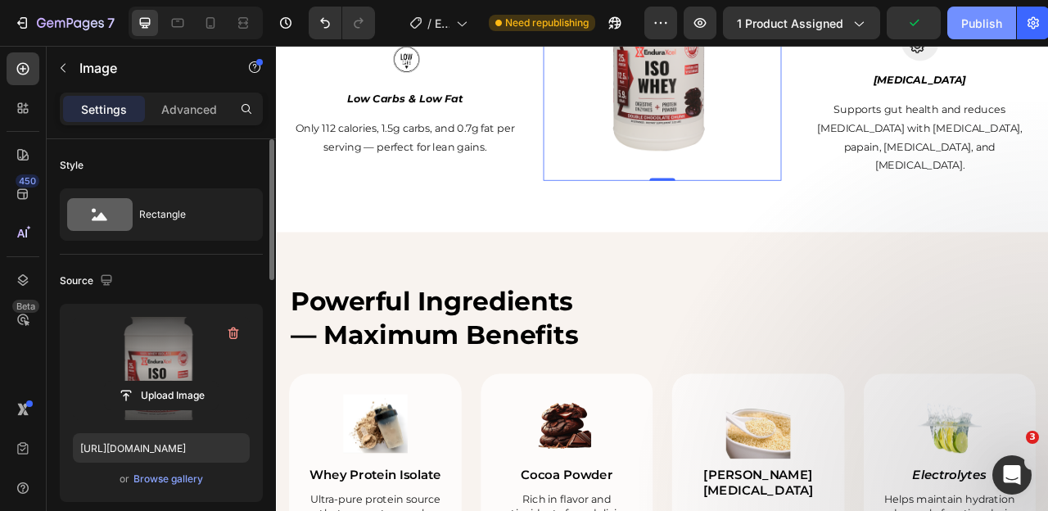
click at [982, 13] on button "Publish" at bounding box center [982, 23] width 69 height 33
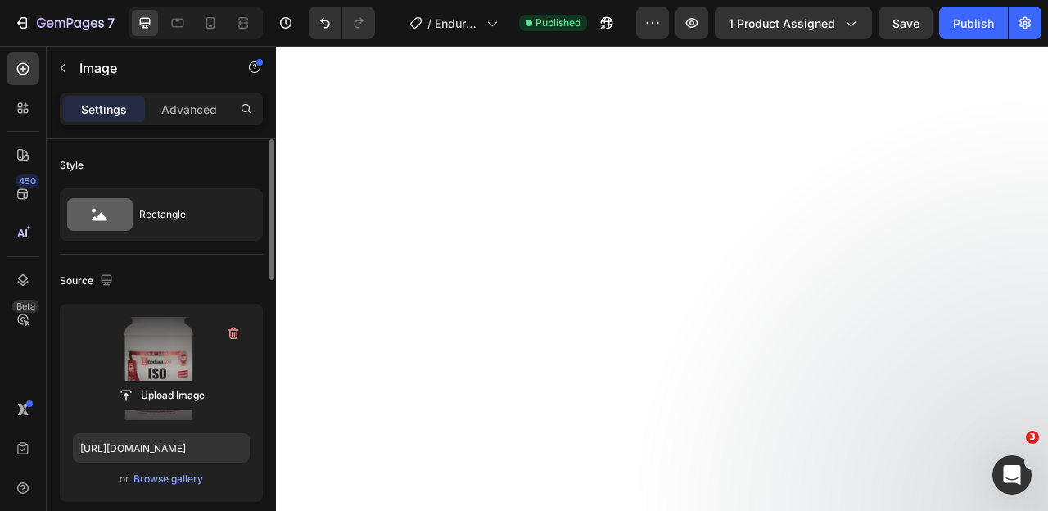
scroll to position [0, 0]
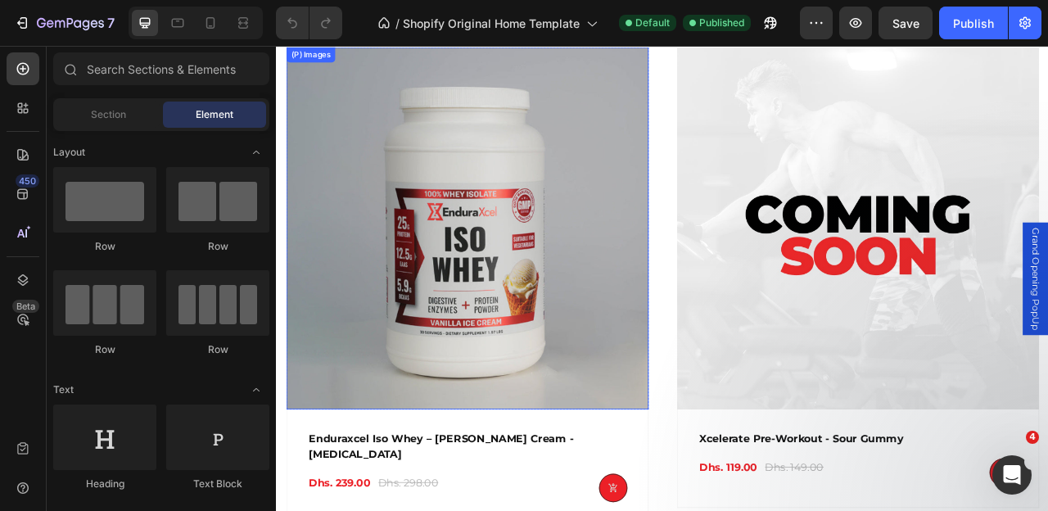
scroll to position [649, 0]
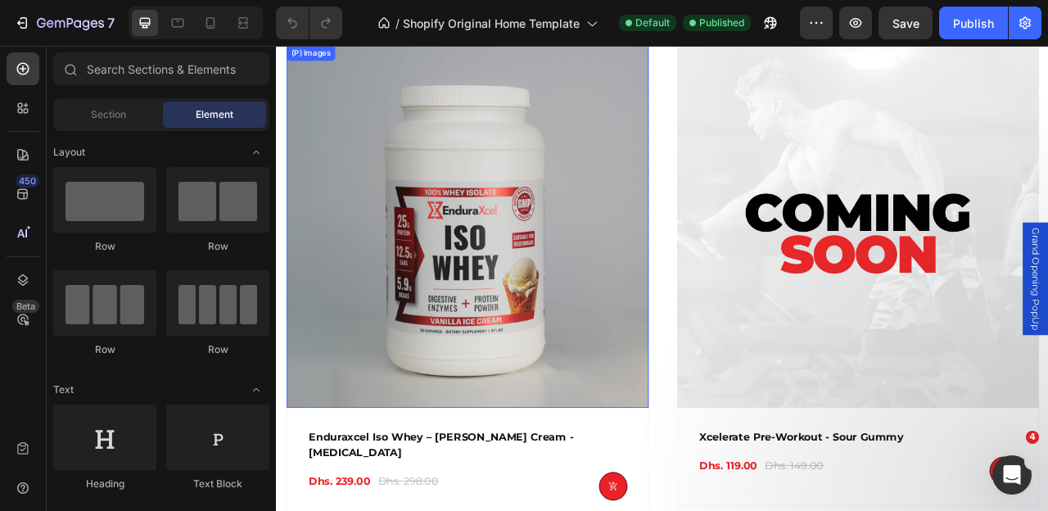
click at [509, 266] on img at bounding box center [518, 275] width 461 height 461
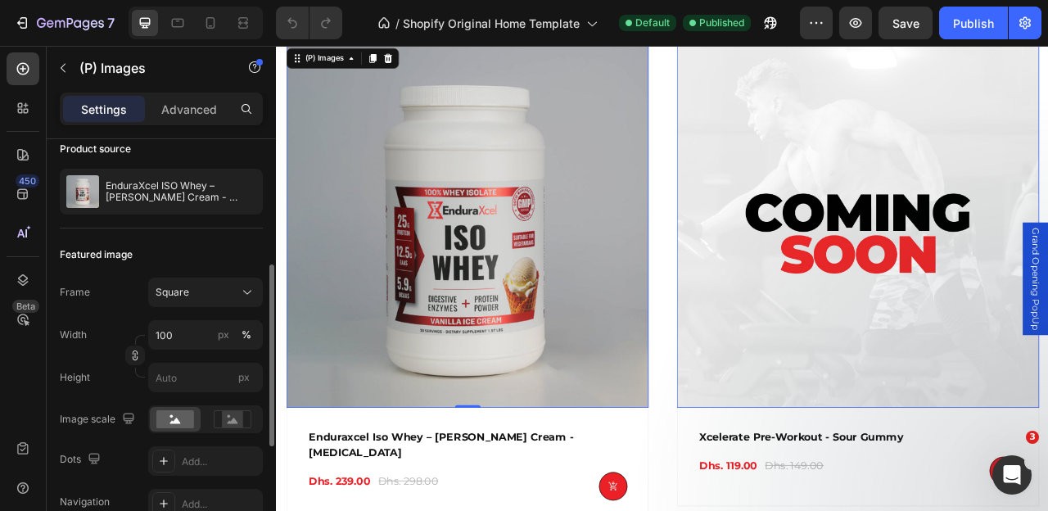
scroll to position [179, 0]
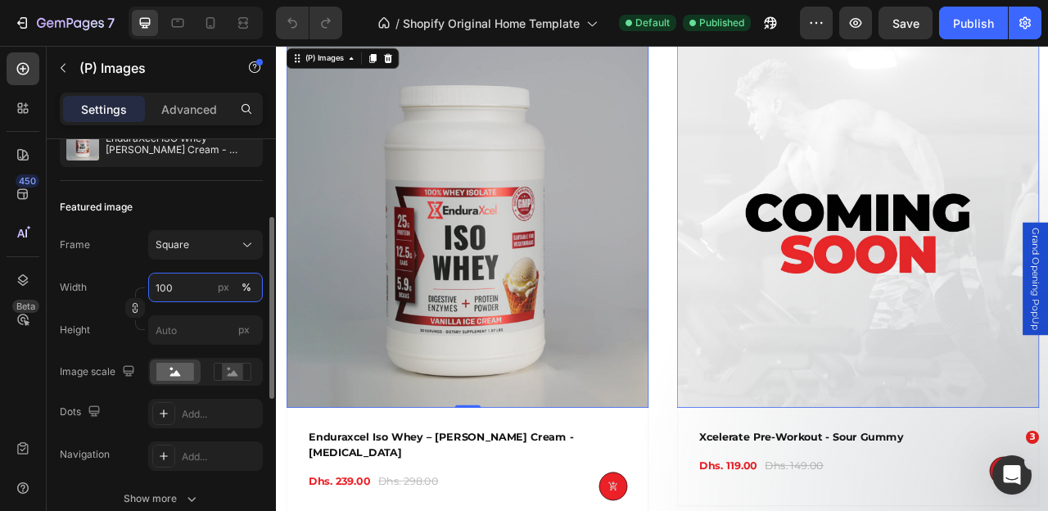
click at [162, 287] on input "100" at bounding box center [205, 287] width 115 height 29
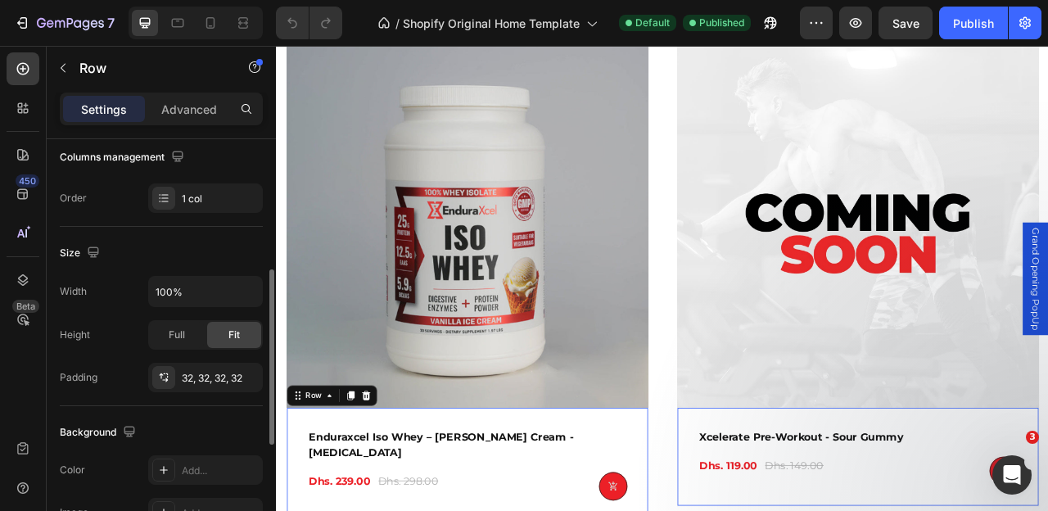
scroll to position [284, 0]
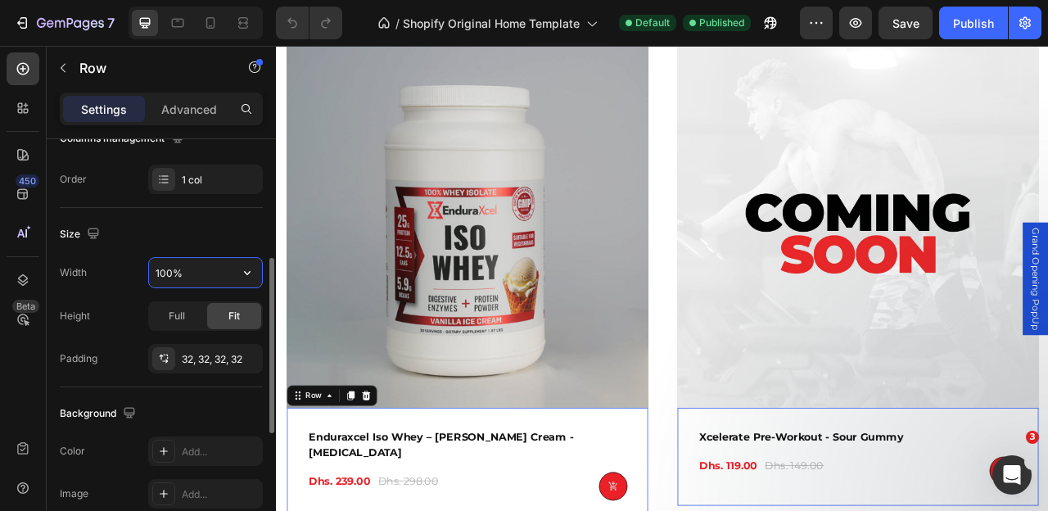
click at [165, 275] on input "100%" at bounding box center [205, 272] width 113 height 29
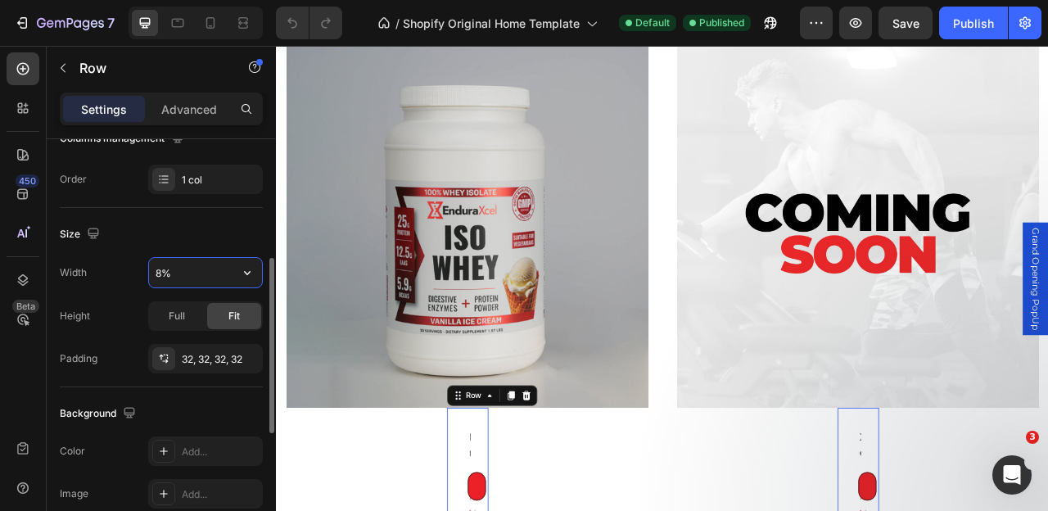
type input "80%"
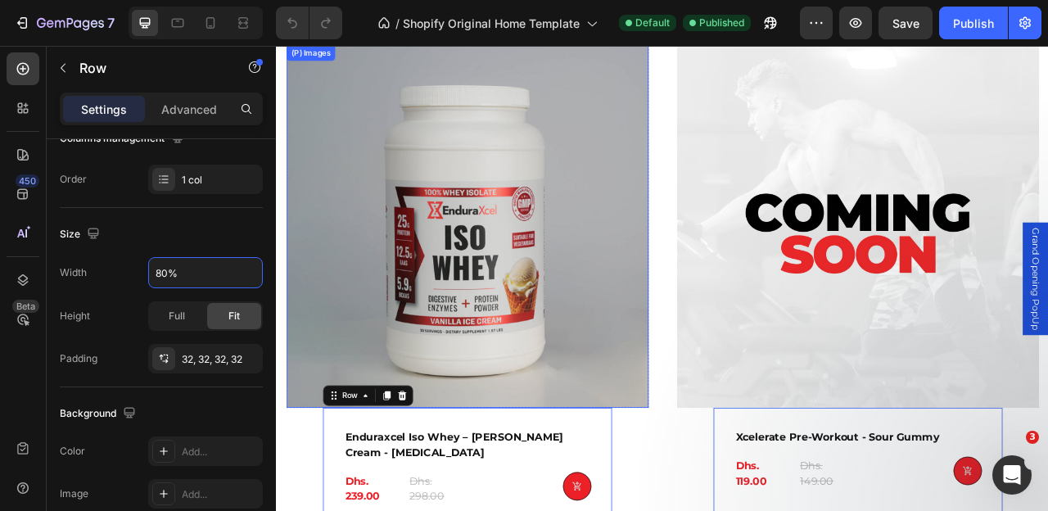
click at [369, 256] on img at bounding box center [518, 275] width 461 height 461
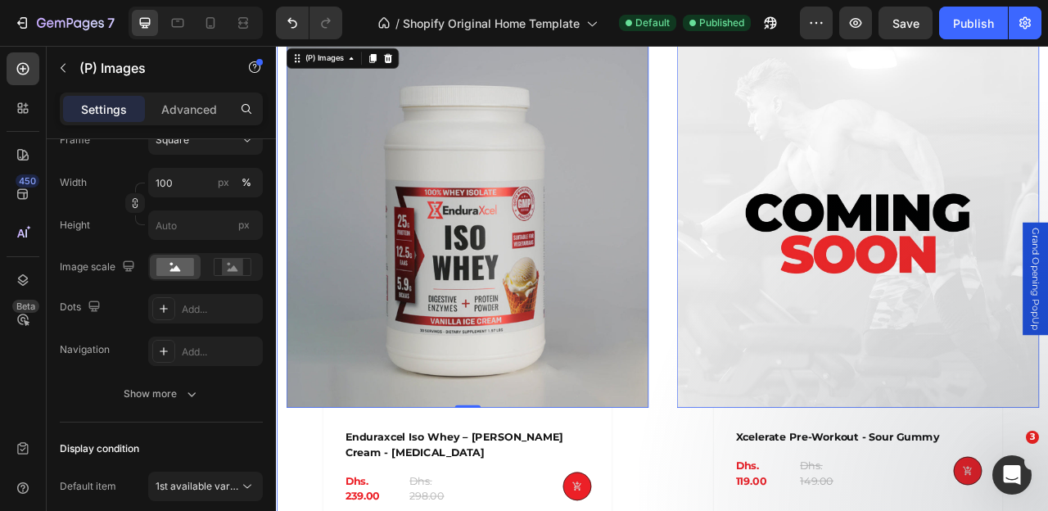
scroll to position [0, 0]
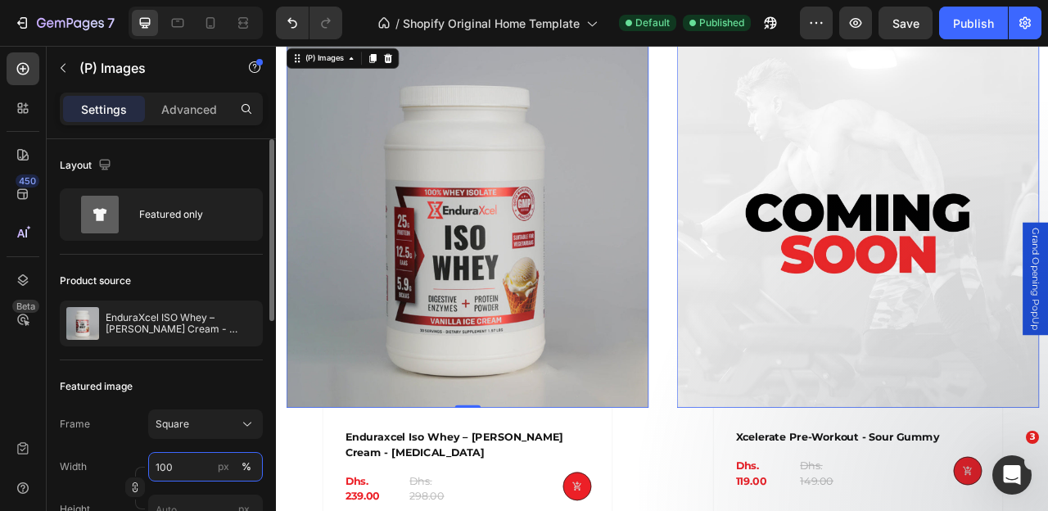
click at [164, 464] on input "100" at bounding box center [205, 466] width 115 height 29
click at [163, 464] on input "100" at bounding box center [205, 466] width 115 height 29
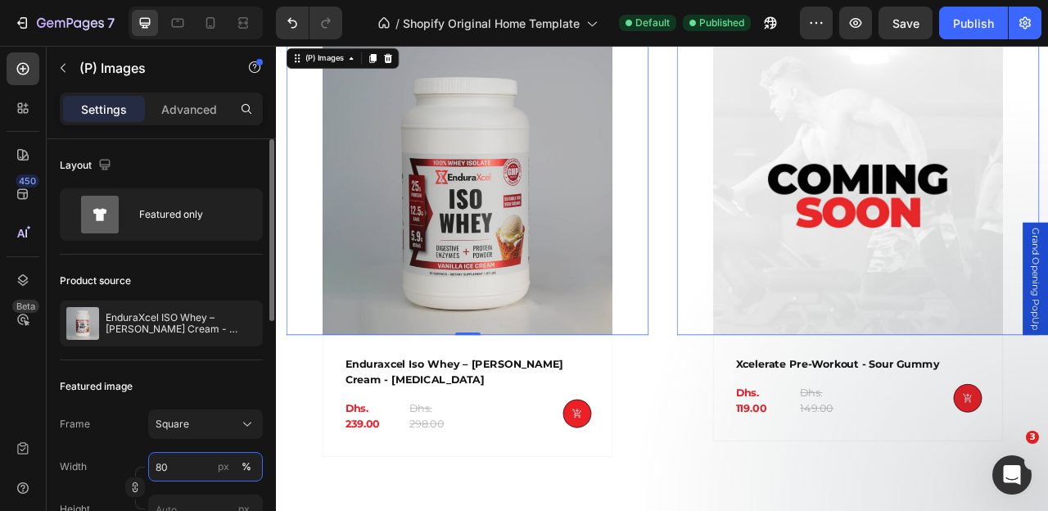
scroll to position [642, 0]
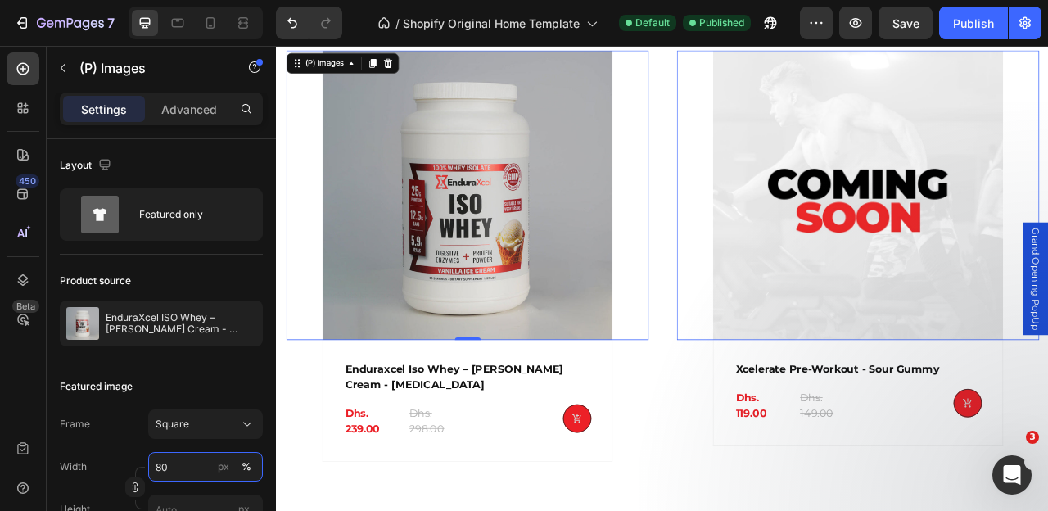
type input "80"
click at [749, 315] on div at bounding box center [518, 236] width 461 height 369
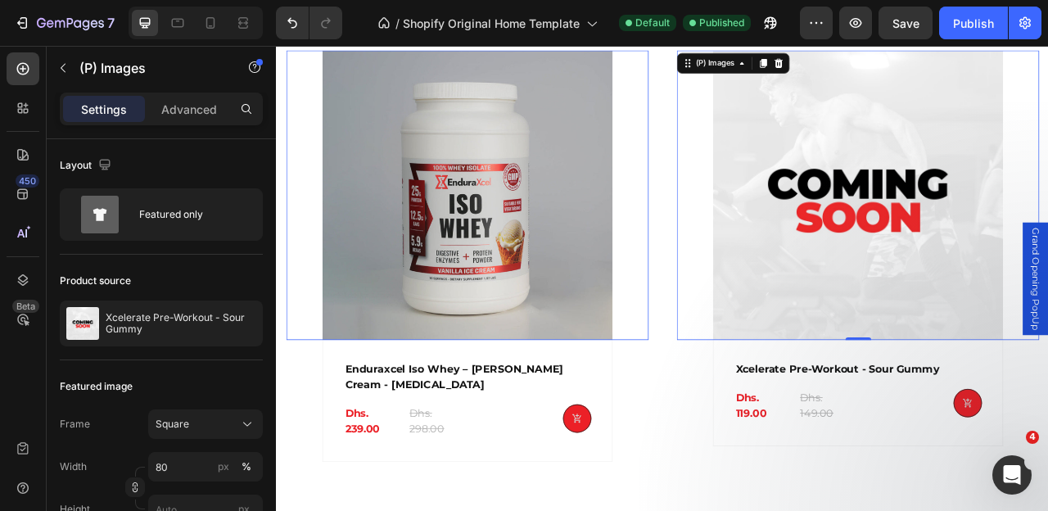
click at [863, 235] on img at bounding box center [1015, 236] width 369 height 369
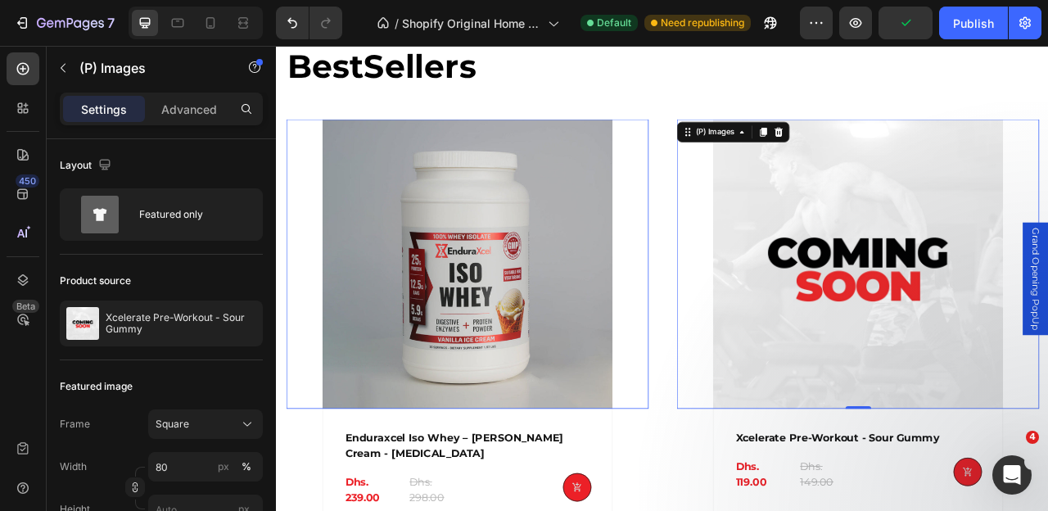
scroll to position [532, 0]
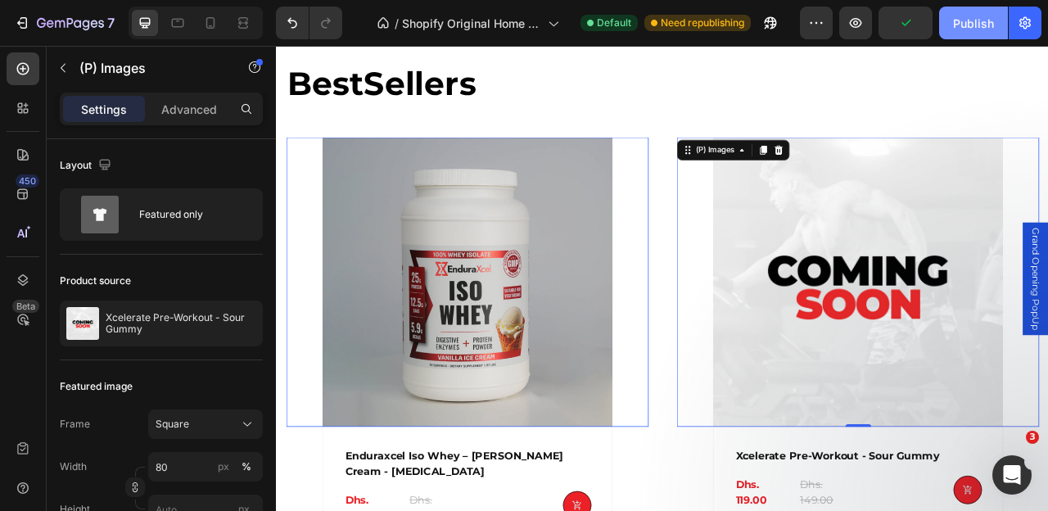
click at [963, 26] on div "Publish" at bounding box center [973, 23] width 41 height 17
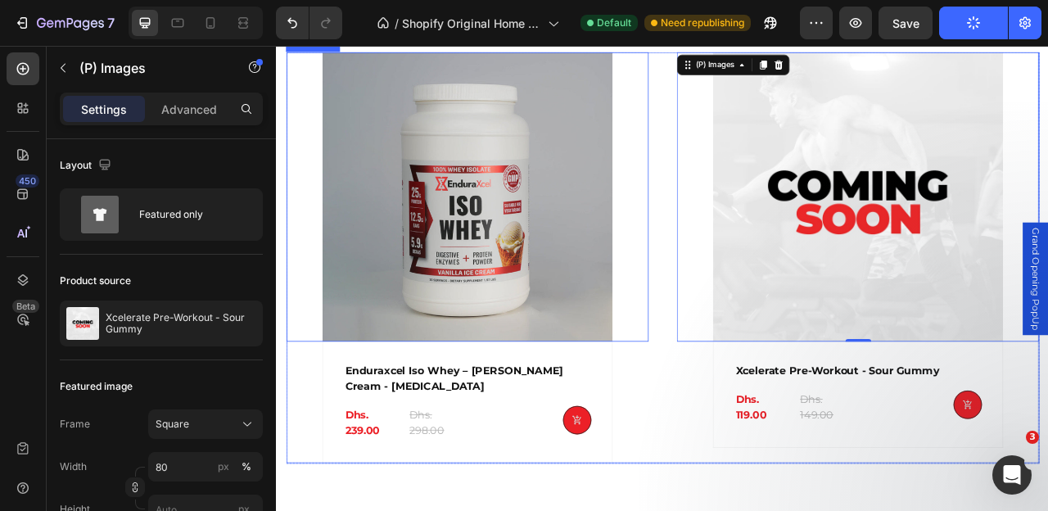
scroll to position [642, 0]
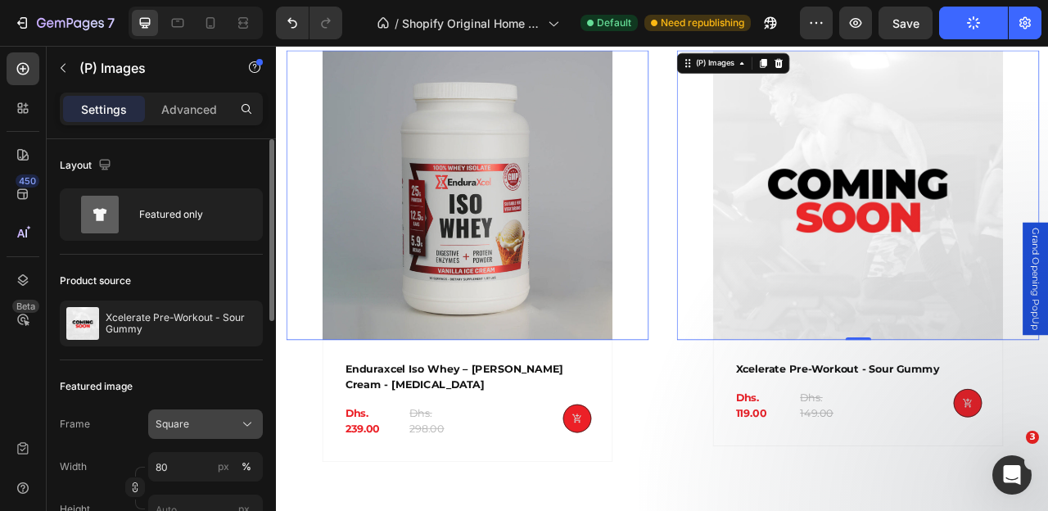
click at [224, 430] on div "Square" at bounding box center [196, 424] width 80 height 15
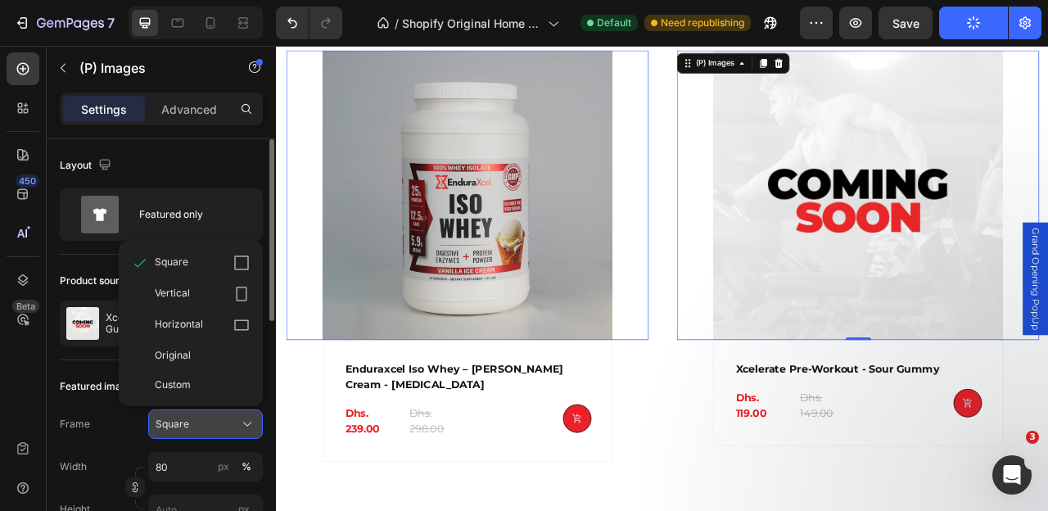
click at [220, 428] on div "Square" at bounding box center [196, 424] width 80 height 15
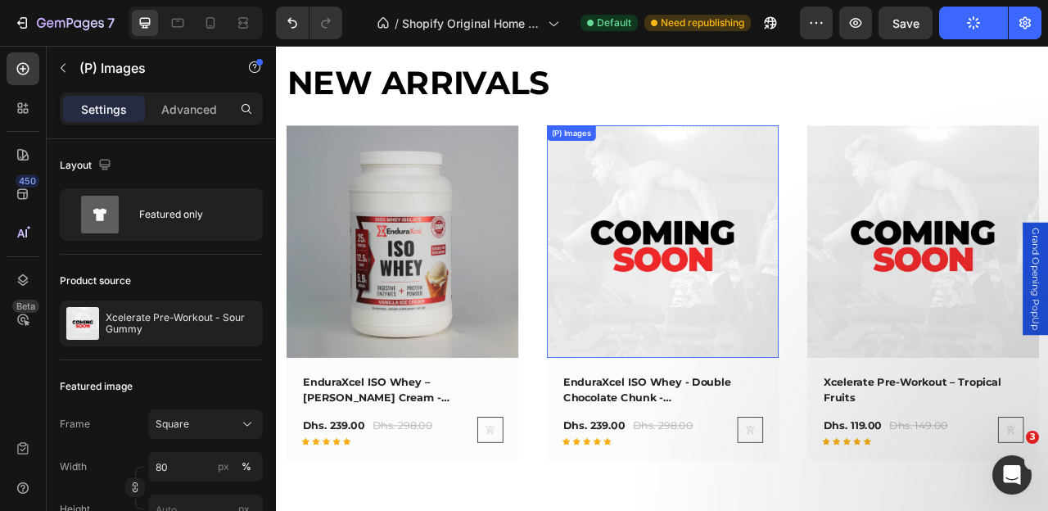
scroll to position [1624, 0]
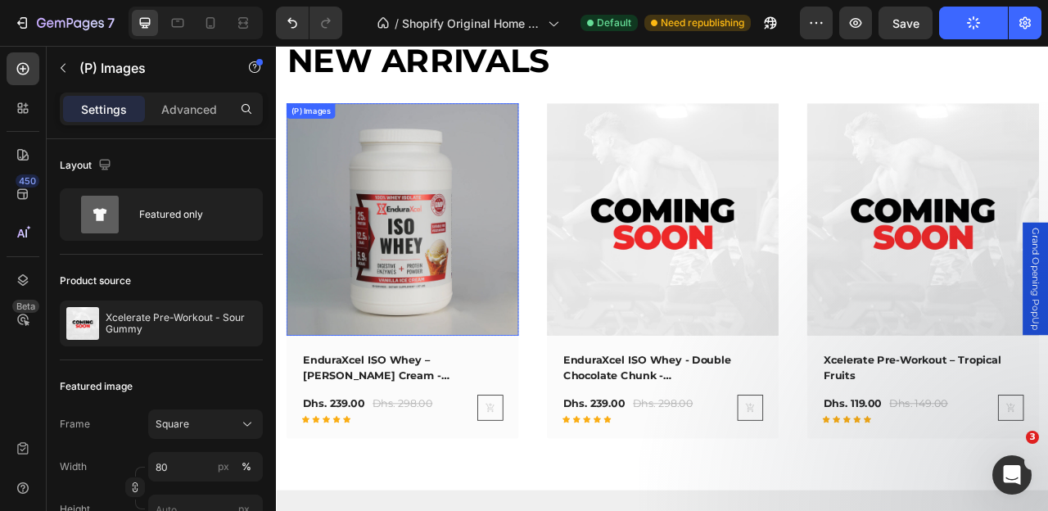
click at [527, 324] on img at bounding box center [436, 267] width 296 height 296
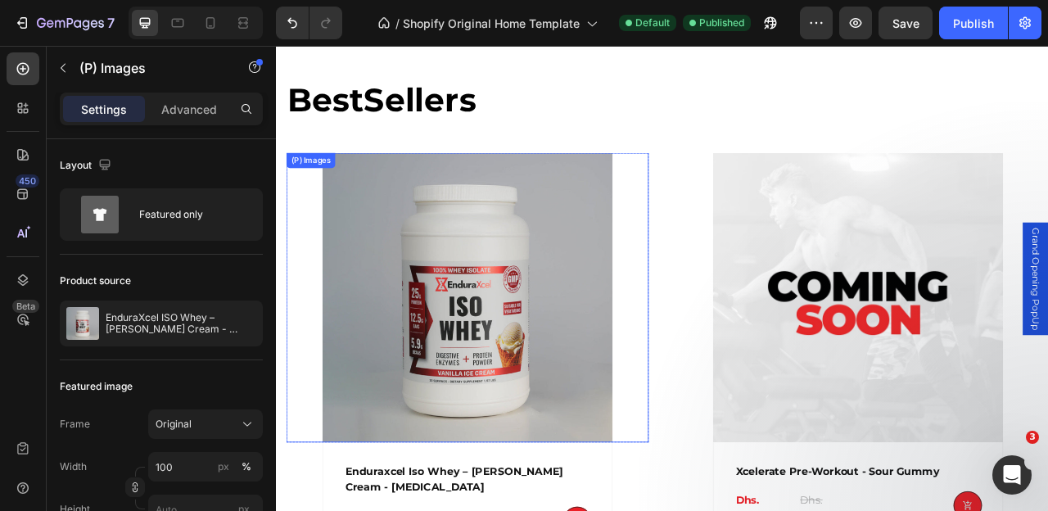
scroll to position [547, 0]
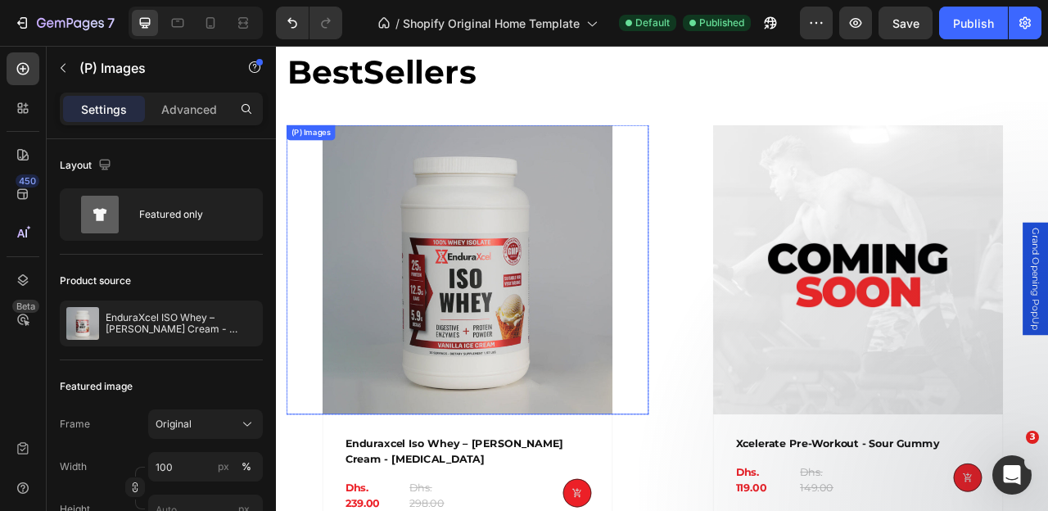
click at [555, 301] on img at bounding box center [518, 331] width 369 height 369
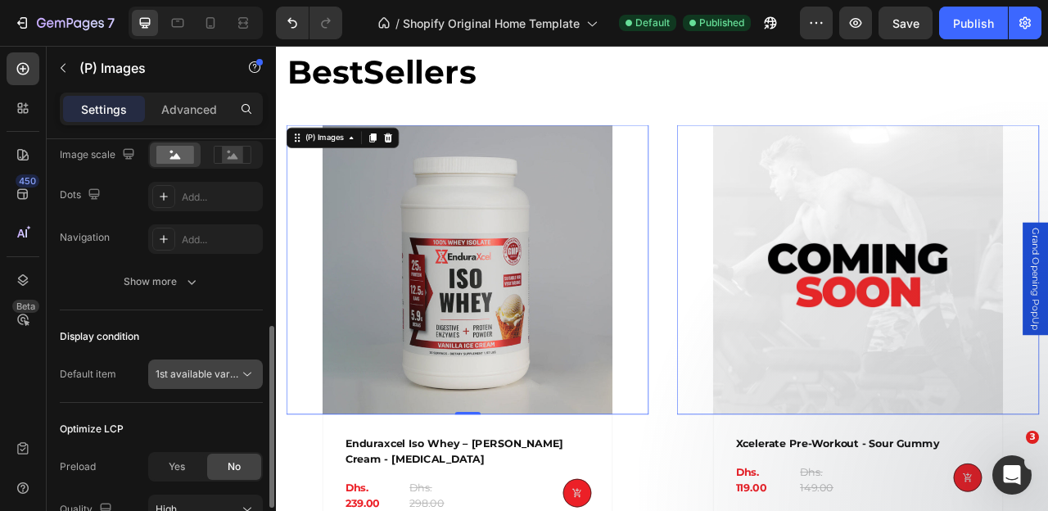
scroll to position [407, 0]
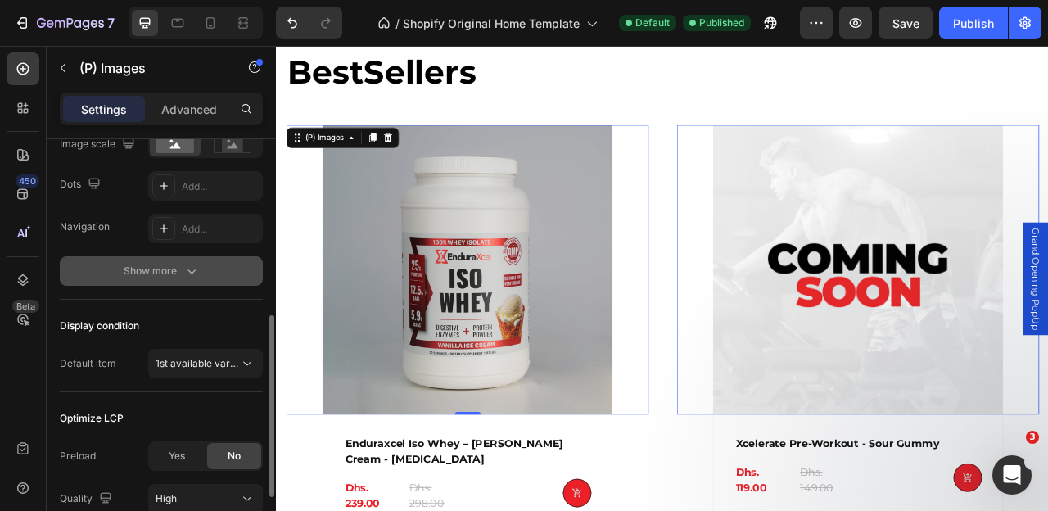
click at [181, 272] on div "Show more" at bounding box center [162, 271] width 76 height 16
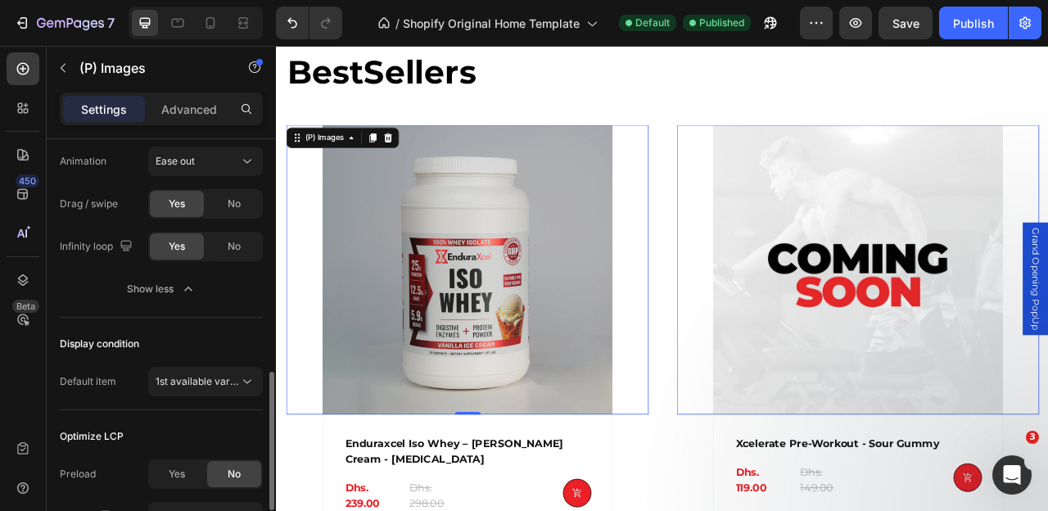
scroll to position [693, 0]
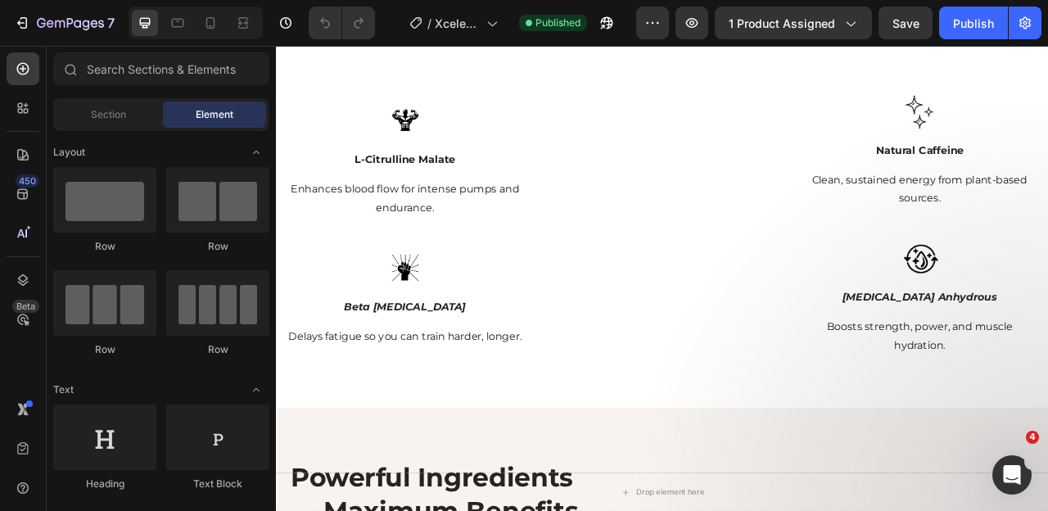
scroll to position [1708, 0]
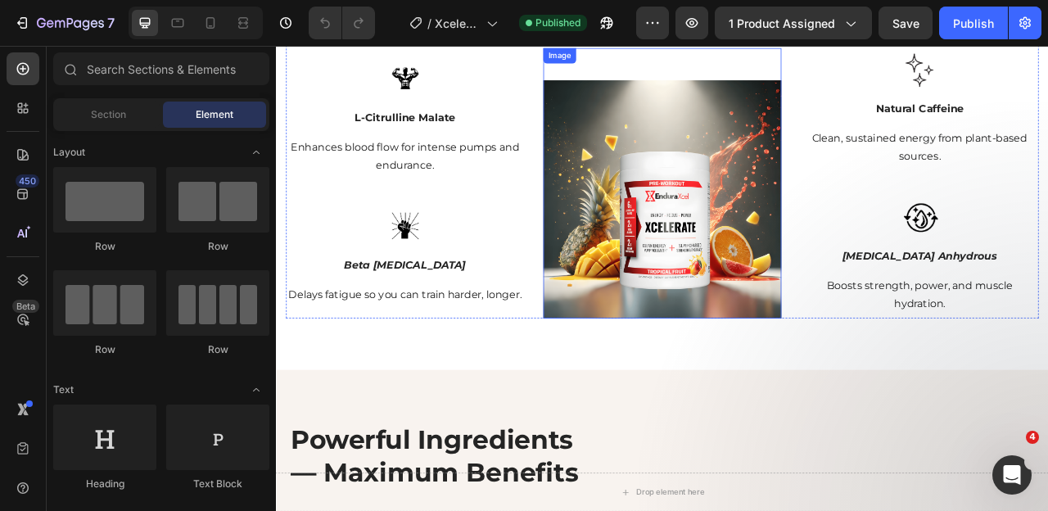
click at [767, 268] on img at bounding box center [767, 240] width 303 height 303
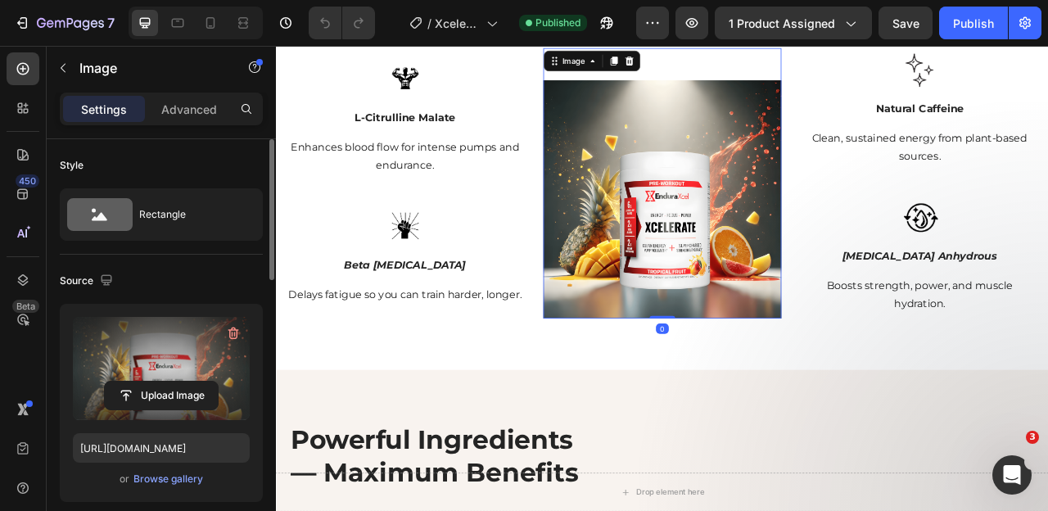
click at [153, 354] on label at bounding box center [161, 368] width 177 height 103
click at [153, 382] on input "file" at bounding box center [161, 396] width 113 height 28
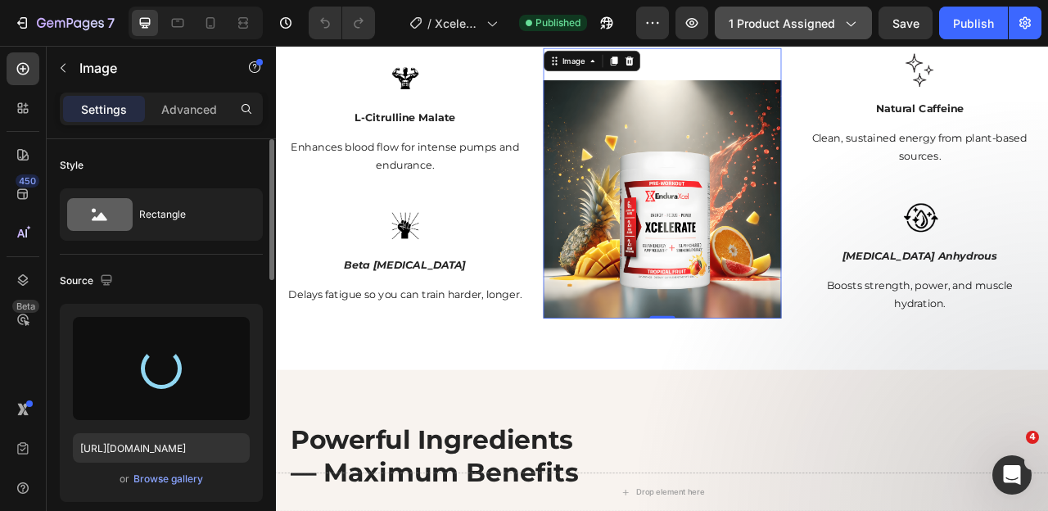
type input "https://cdn.shopify.com/s/files/1/0643/0470/9705/files/gempages_548118457799934…"
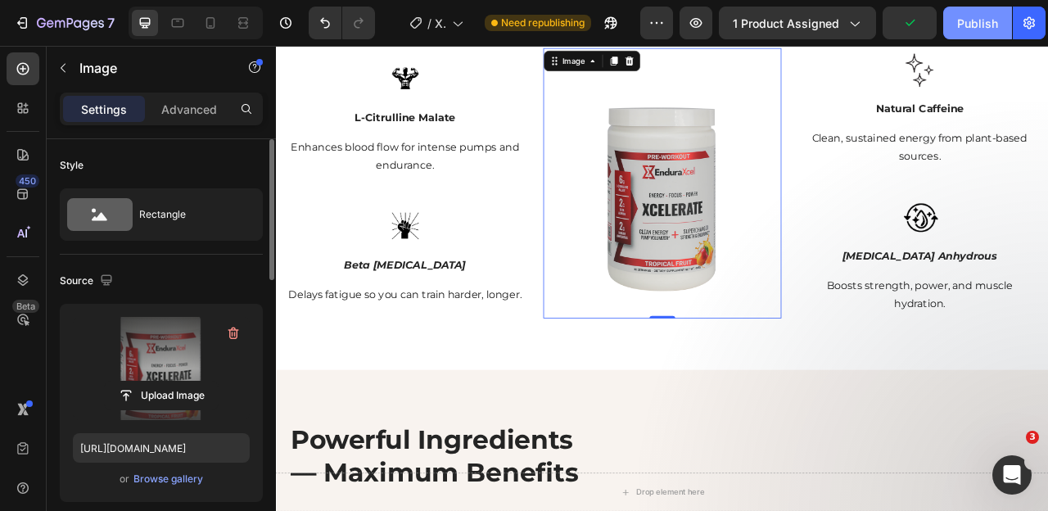
click at [983, 20] on div "Publish" at bounding box center [977, 23] width 41 height 17
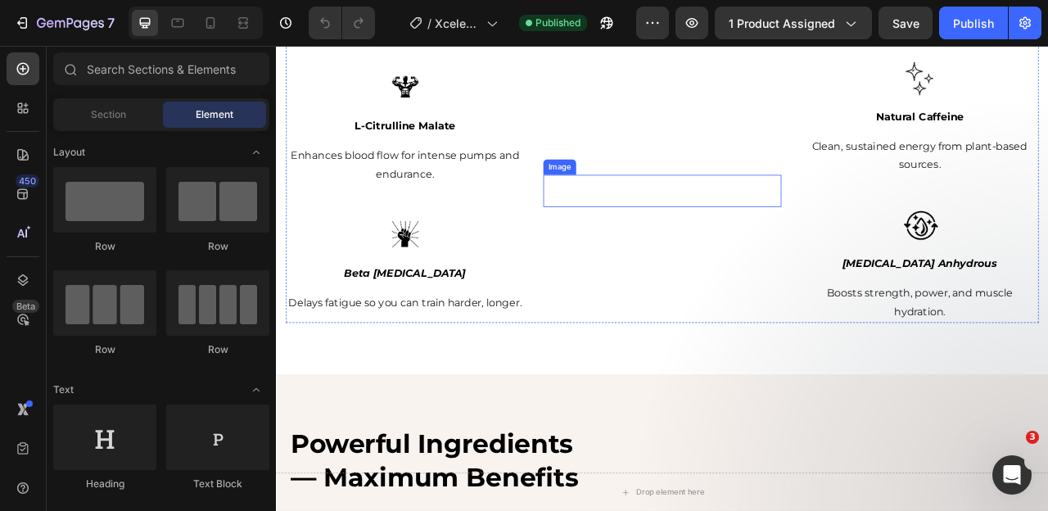
scroll to position [1541, 0]
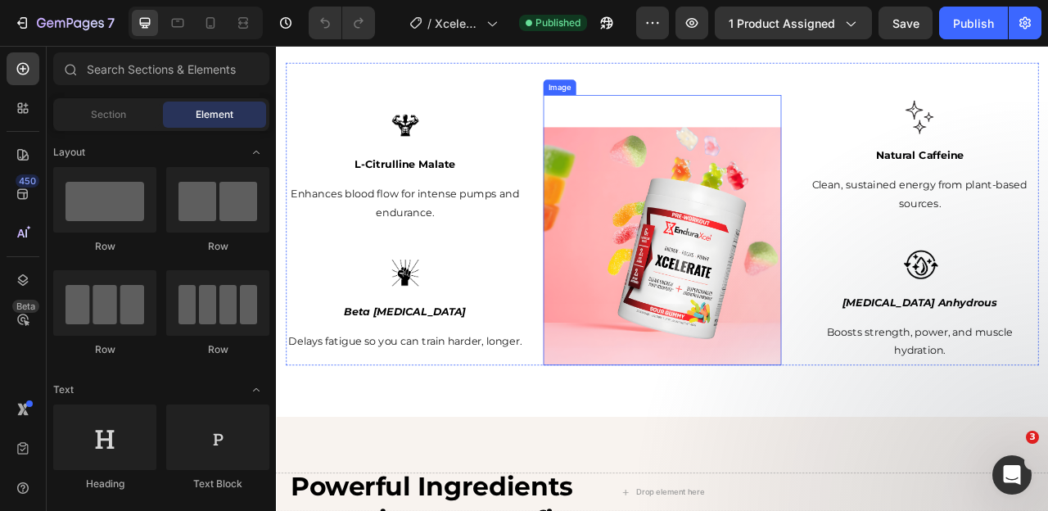
click at [792, 301] on img at bounding box center [767, 300] width 303 height 303
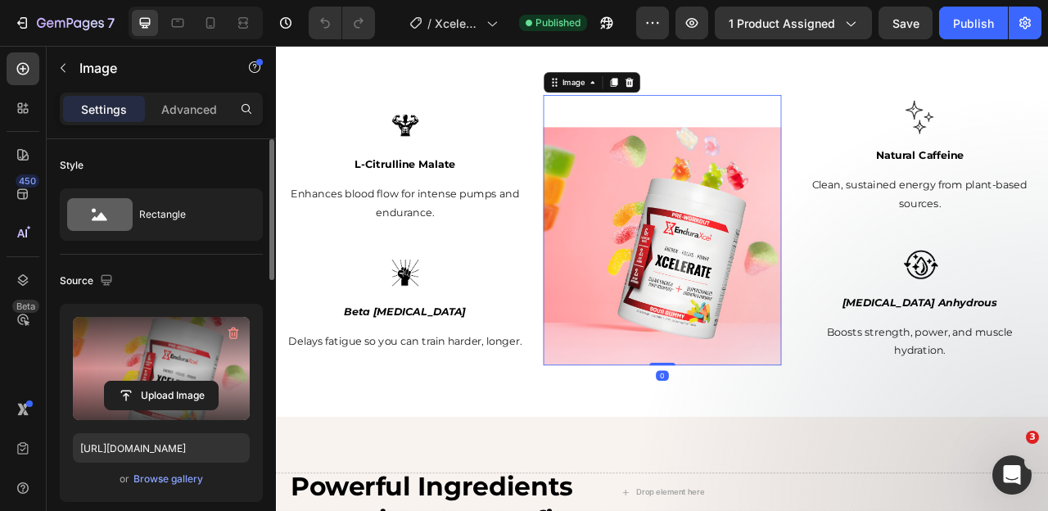
click at [159, 358] on label at bounding box center [161, 368] width 177 height 103
click at [159, 382] on input "file" at bounding box center [161, 396] width 113 height 28
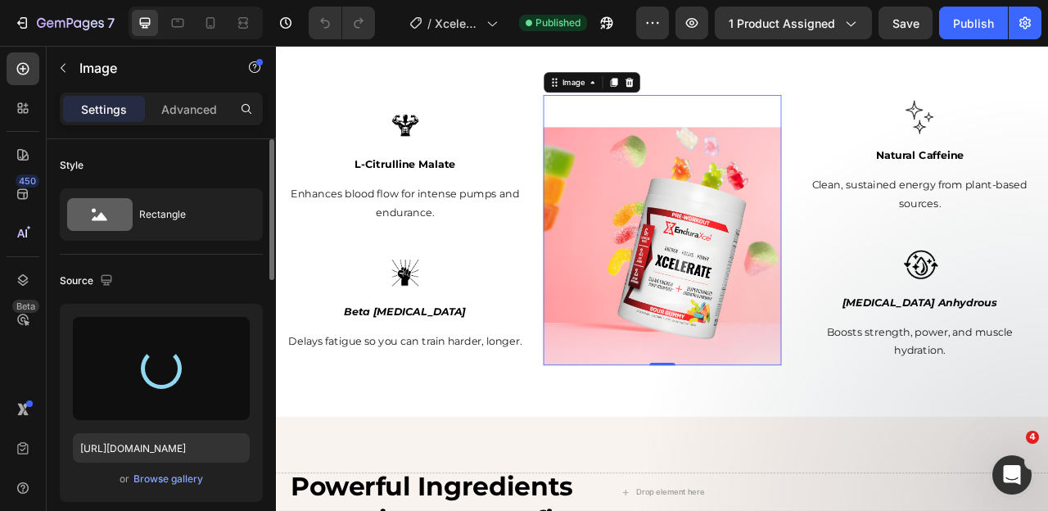
type input "[URL][DOMAIN_NAME]"
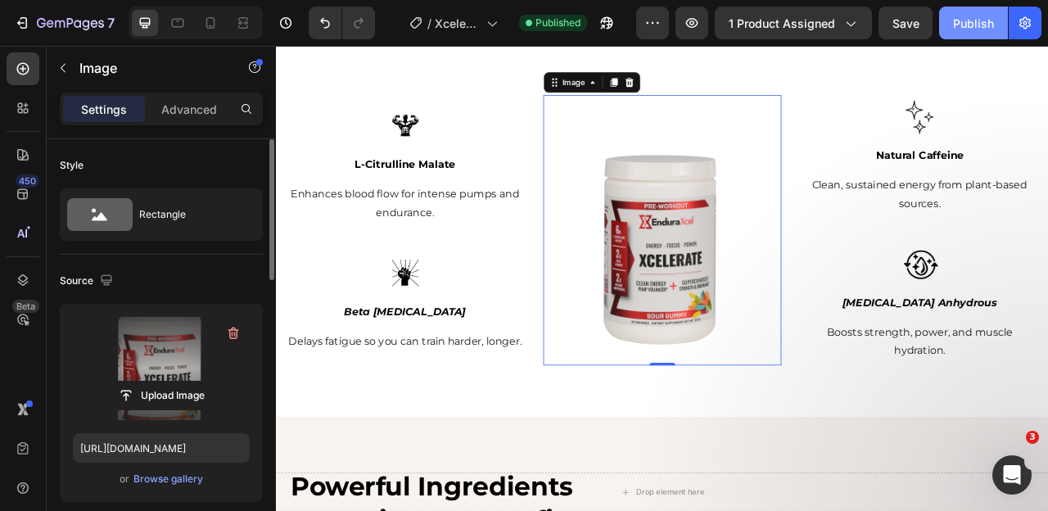
click at [959, 25] on div "Publish" at bounding box center [973, 23] width 41 height 17
